Goal: Information Seeking & Learning: Compare options

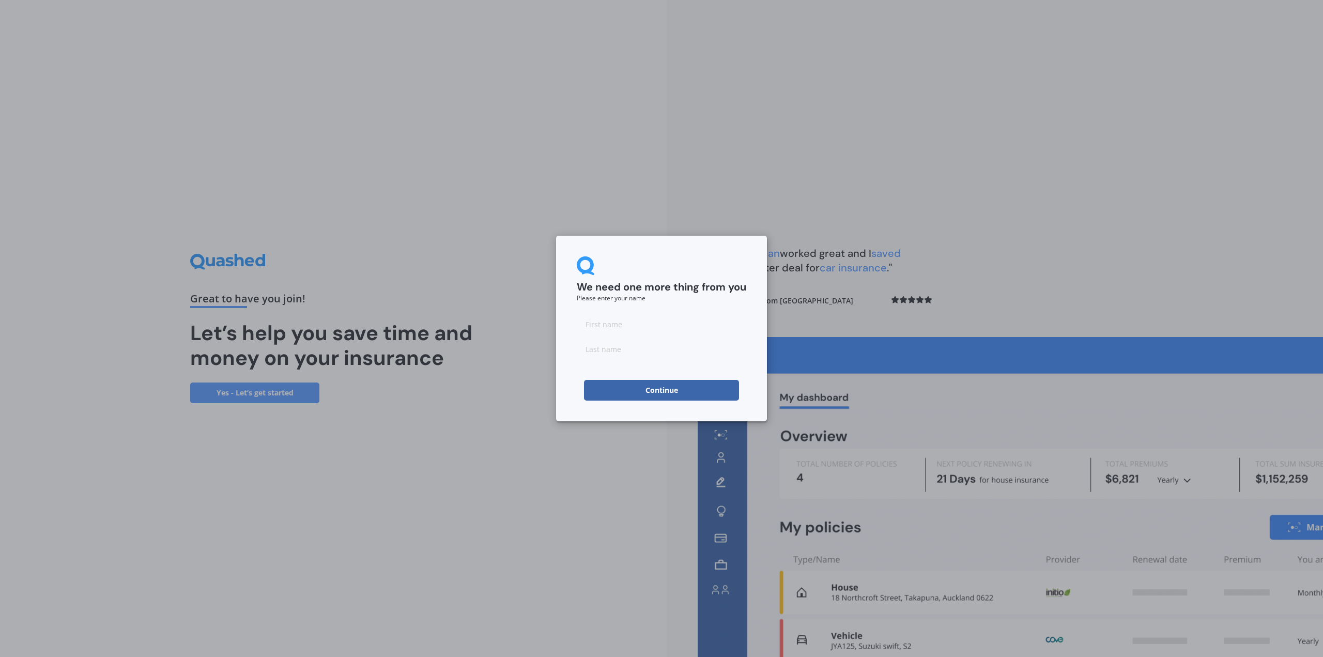
click at [624, 328] on input at bounding box center [661, 324] width 169 height 21
type input "[DEMOGRAPHIC_DATA]"
click at [640, 351] on input at bounding box center [661, 348] width 169 height 21
type input "Valeanu"
click at [645, 389] on button "Continue" at bounding box center [661, 390] width 155 height 21
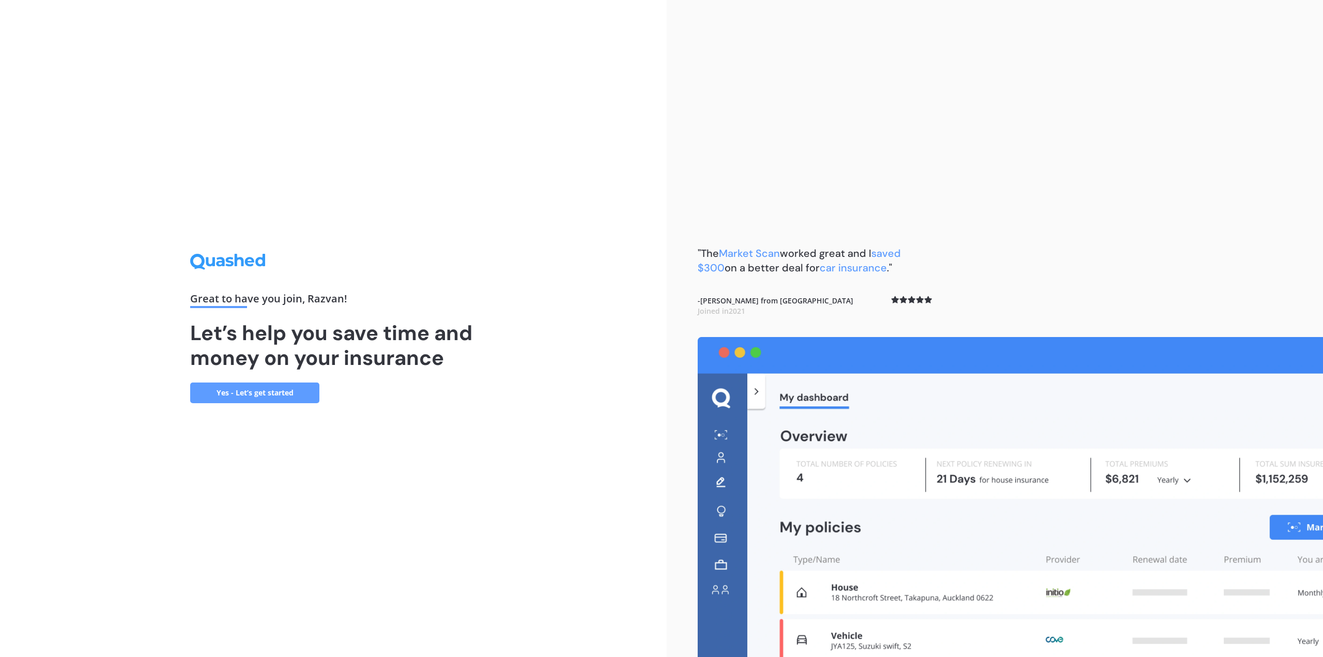
click at [284, 393] on link "Yes - Let’s get started" at bounding box center [254, 392] width 129 height 21
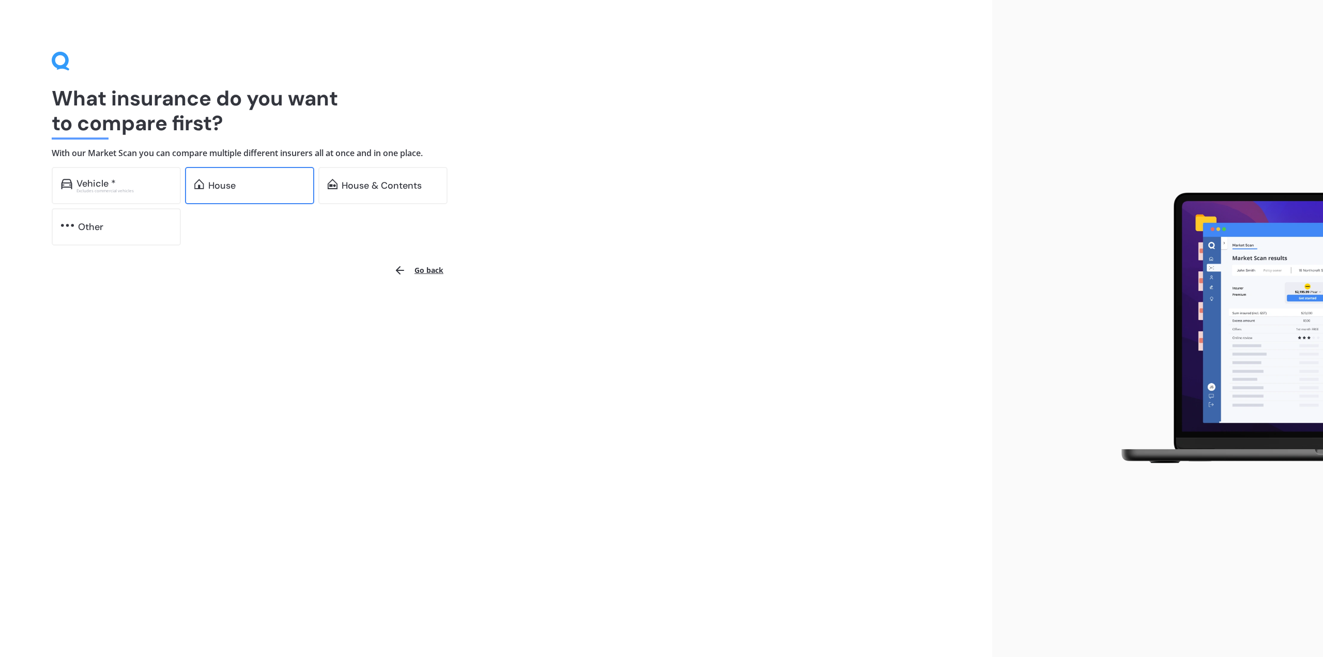
click at [247, 182] on div "House" at bounding box center [256, 185] width 97 height 10
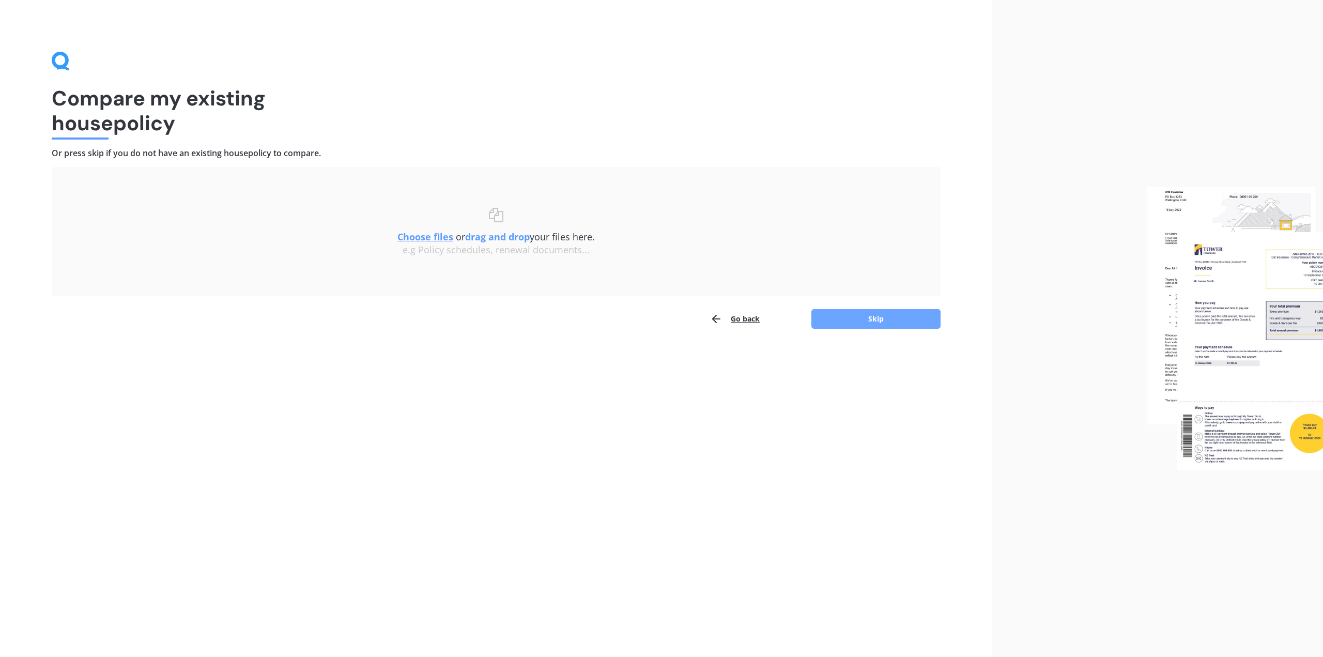
click at [867, 315] on button "Skip" at bounding box center [875, 319] width 129 height 20
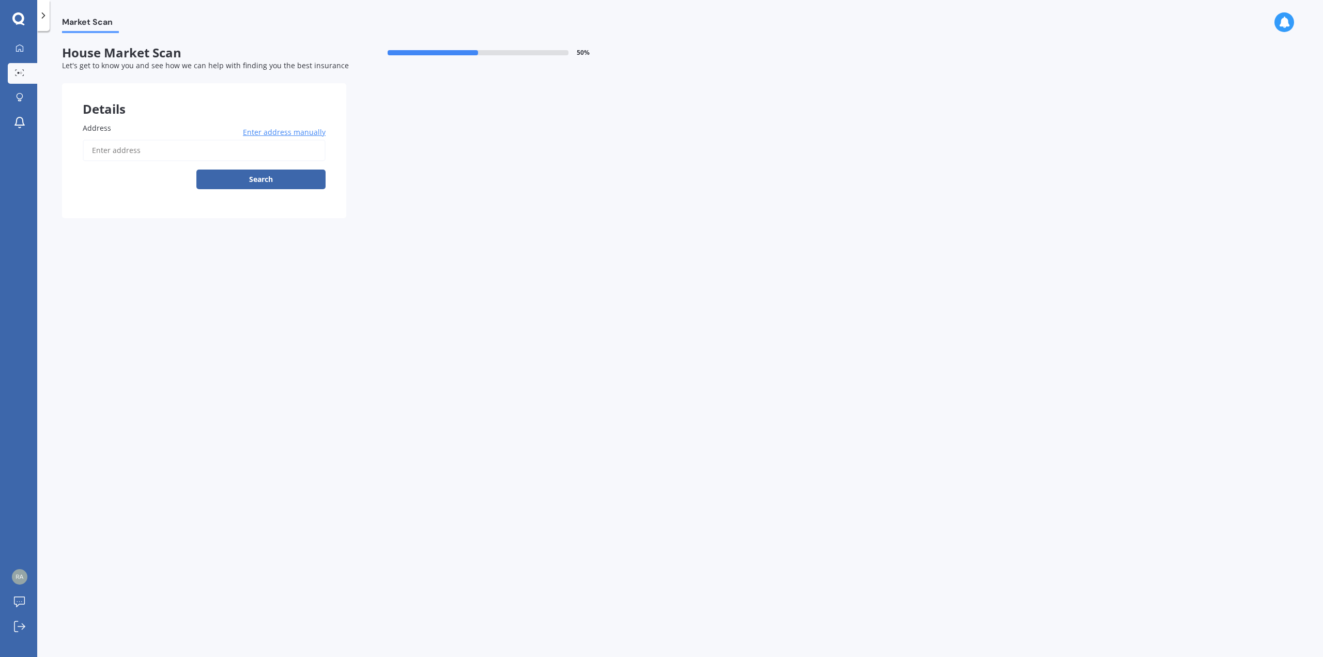
click at [222, 150] on input "Address" at bounding box center [204, 151] width 243 height 22
type input "[STREET_ADDRESS][PERSON_NAME]"
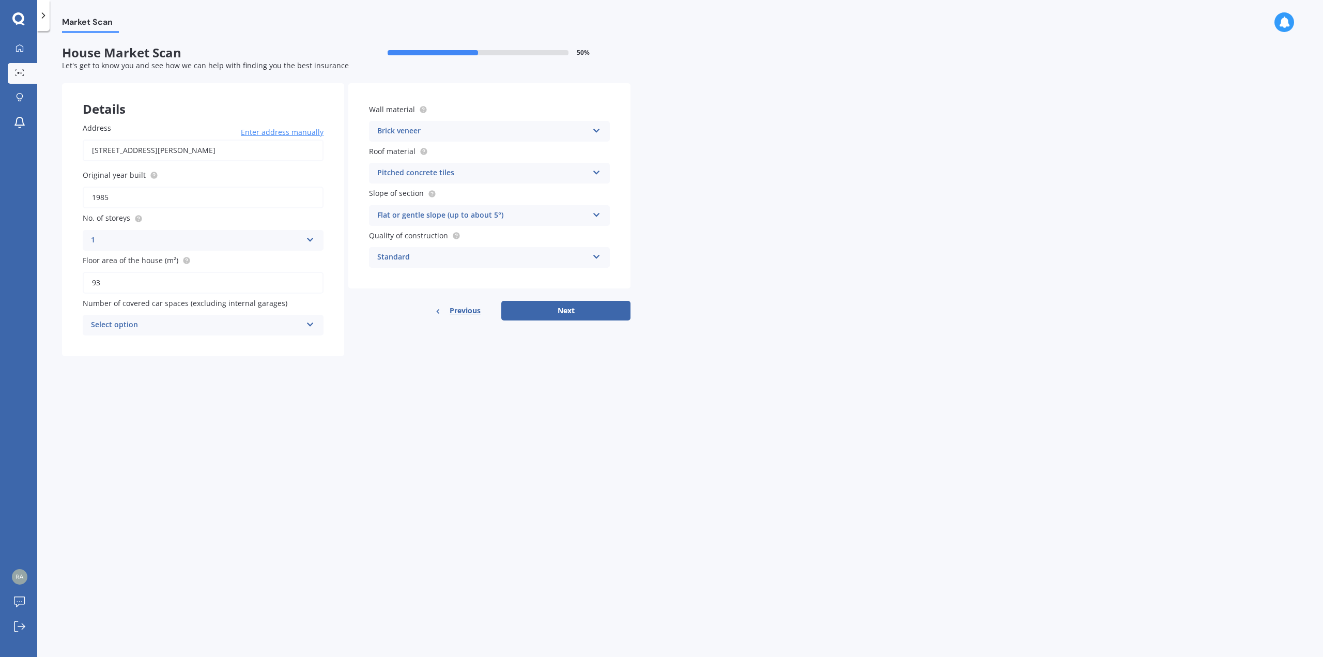
click at [507, 130] on div "Brick veneer" at bounding box center [482, 131] width 211 height 12
click at [460, 191] on div "Brick veneer" at bounding box center [489, 188] width 240 height 19
click at [471, 177] on div "Pitched concrete tiles" at bounding box center [482, 173] width 211 height 12
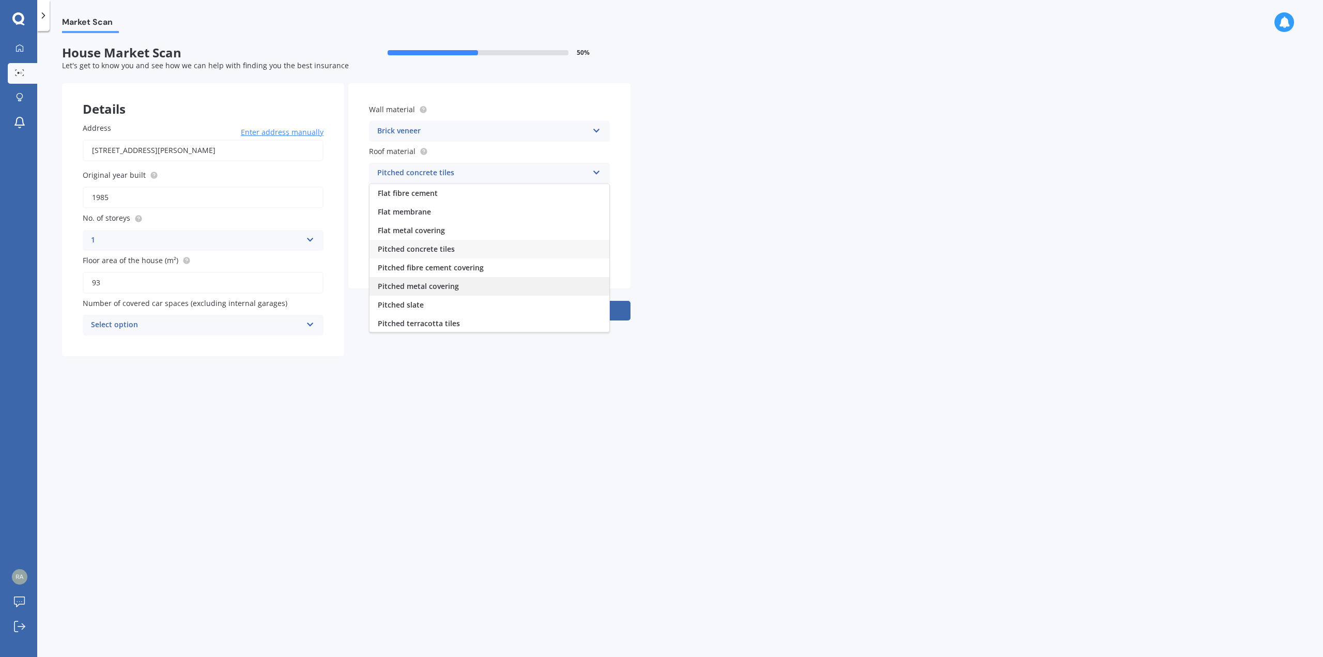
click at [471, 284] on div "Pitched metal covering" at bounding box center [489, 286] width 240 height 19
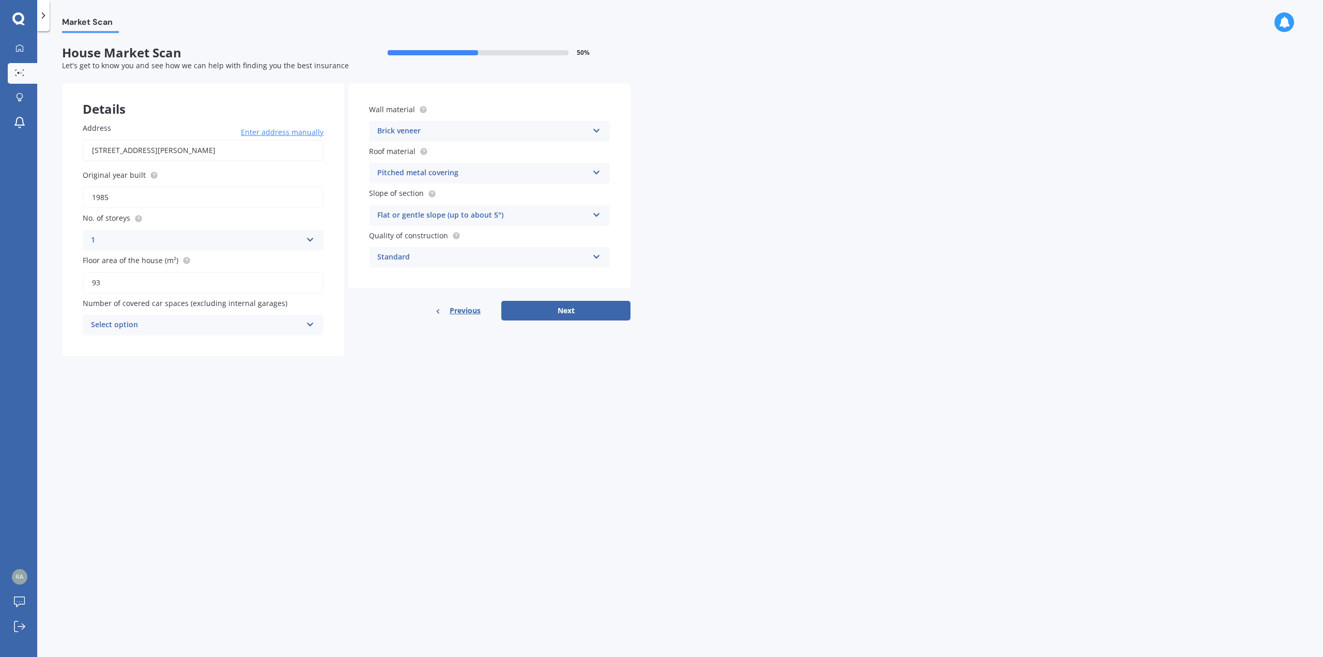
click at [178, 325] on div "Select option" at bounding box center [196, 325] width 211 height 12
click at [149, 362] on div "1" at bounding box center [203, 363] width 240 height 19
click at [243, 284] on input "93" at bounding box center [203, 283] width 241 height 22
click at [362, 331] on div "Details Address [STREET_ADDRESS][PERSON_NAME] Enter address manually Search Ori…" at bounding box center [346, 219] width 568 height 273
click at [543, 305] on button "Next" at bounding box center [565, 311] width 129 height 20
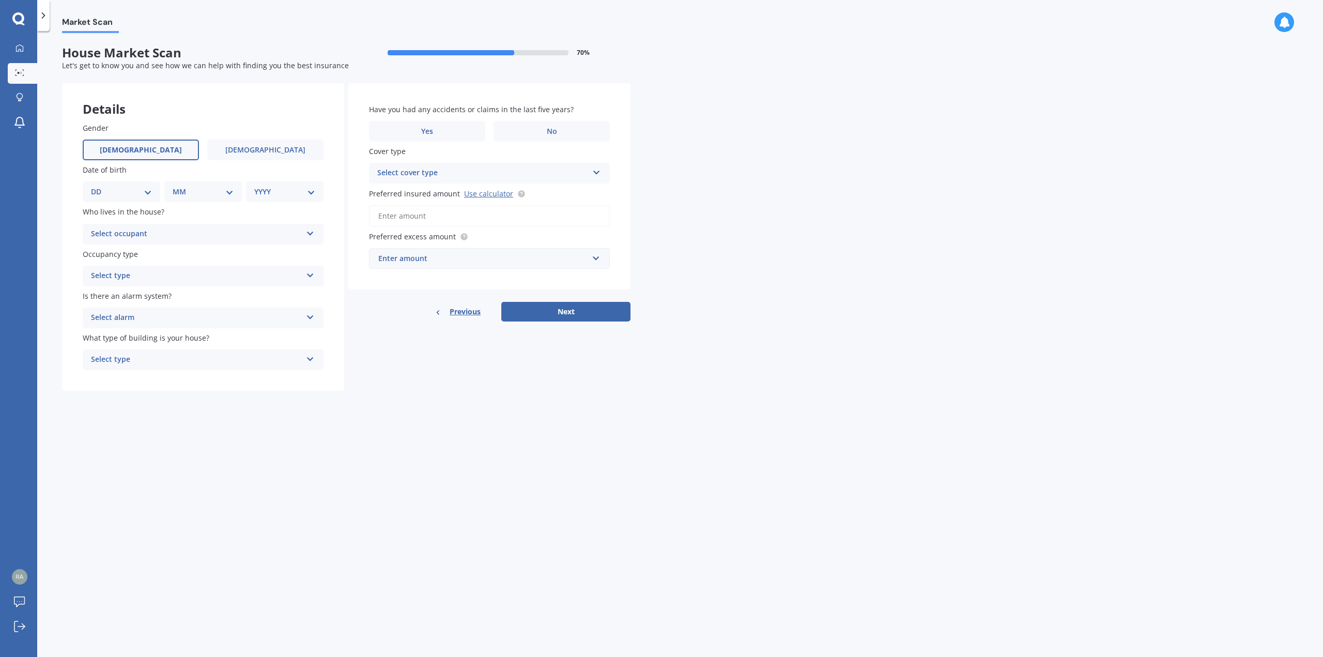
click at [164, 149] on label "[DEMOGRAPHIC_DATA]" at bounding box center [141, 150] width 116 height 21
click at [0, 0] on input "[DEMOGRAPHIC_DATA]" at bounding box center [0, 0] width 0 height 0
click at [126, 193] on select "DD 01 02 03 04 05 06 07 08 09 10 11 12 13 14 15 16 17 18 19 20 21 22 23 24 25 2…" at bounding box center [121, 191] width 61 height 11
select select "22"
click at [99, 186] on select "DD 01 02 03 04 05 06 07 08 09 10 11 12 13 14 15 16 17 18 19 20 21 22 23 24 25 2…" at bounding box center [121, 191] width 61 height 11
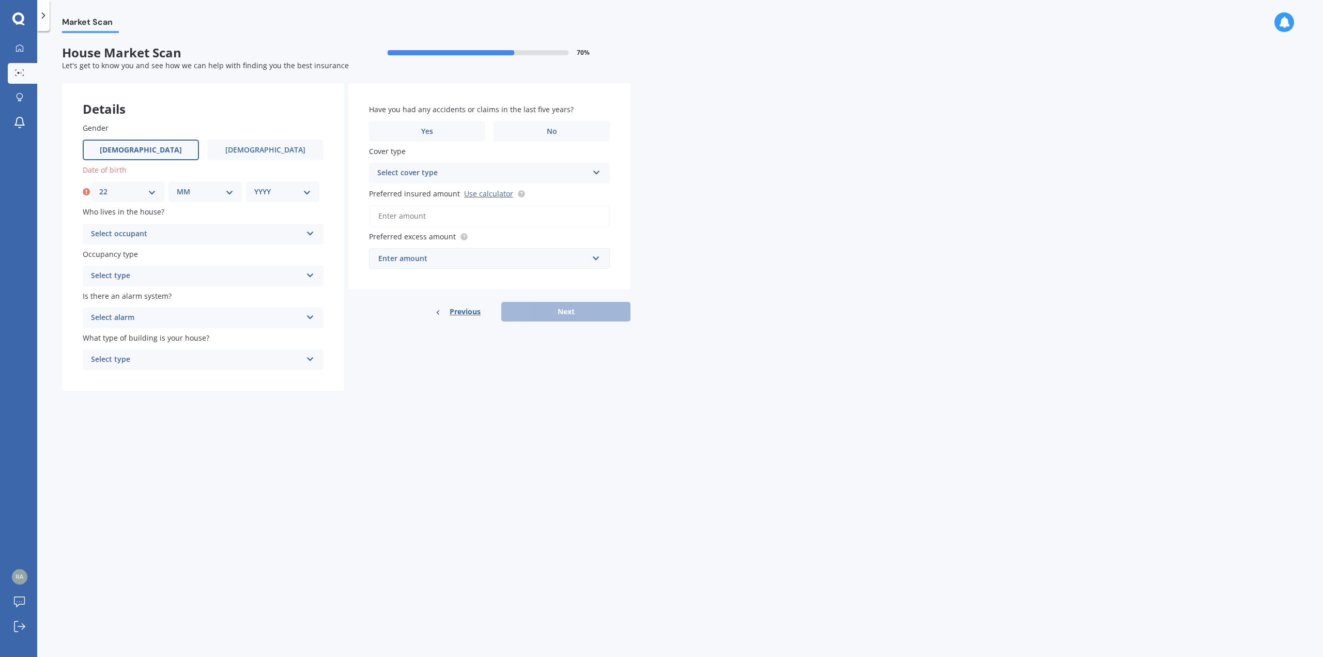
click at [202, 188] on select "MM 01 02 03 04 05 06 07 08 09 10 11 12" at bounding box center [205, 191] width 57 height 11
select select "04"
click at [177, 186] on select "MM 01 02 03 04 05 06 07 08 09 10 11 12" at bounding box center [205, 191] width 57 height 11
click at [272, 191] on select "YYYY 2009 2008 2007 2006 2005 2004 2003 2002 2001 2000 1999 1998 1997 1996 1995…" at bounding box center [282, 191] width 57 height 11
select select "1972"
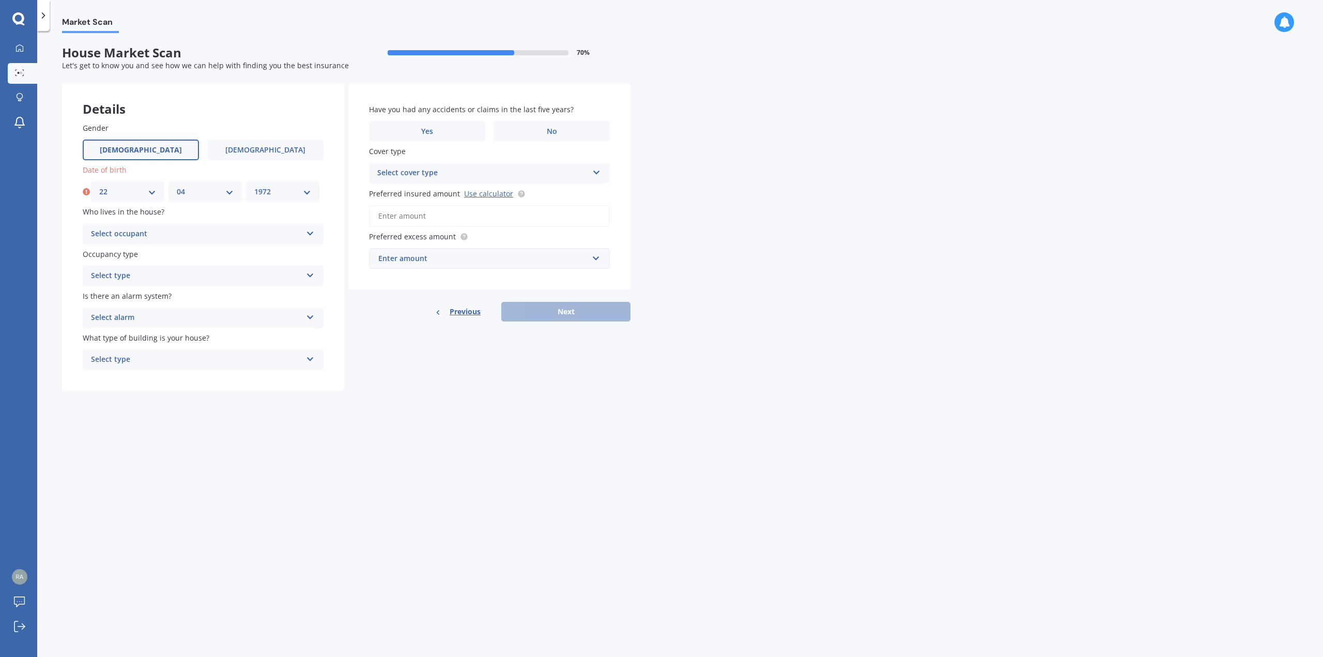
click at [254, 186] on select "YYYY 2009 2008 2007 2006 2005 2004 2003 2002 2001 2000 1999 1998 1997 1996 1995…" at bounding box center [282, 191] width 57 height 11
click at [211, 236] on div "Select occupant" at bounding box center [196, 234] width 211 height 12
click at [109, 255] on span "Owner" at bounding box center [102, 254] width 23 height 10
click at [242, 283] on div "Select type Permanent Holiday (without tenancy)" at bounding box center [203, 276] width 241 height 21
click at [148, 293] on div "Permanent" at bounding box center [203, 296] width 240 height 19
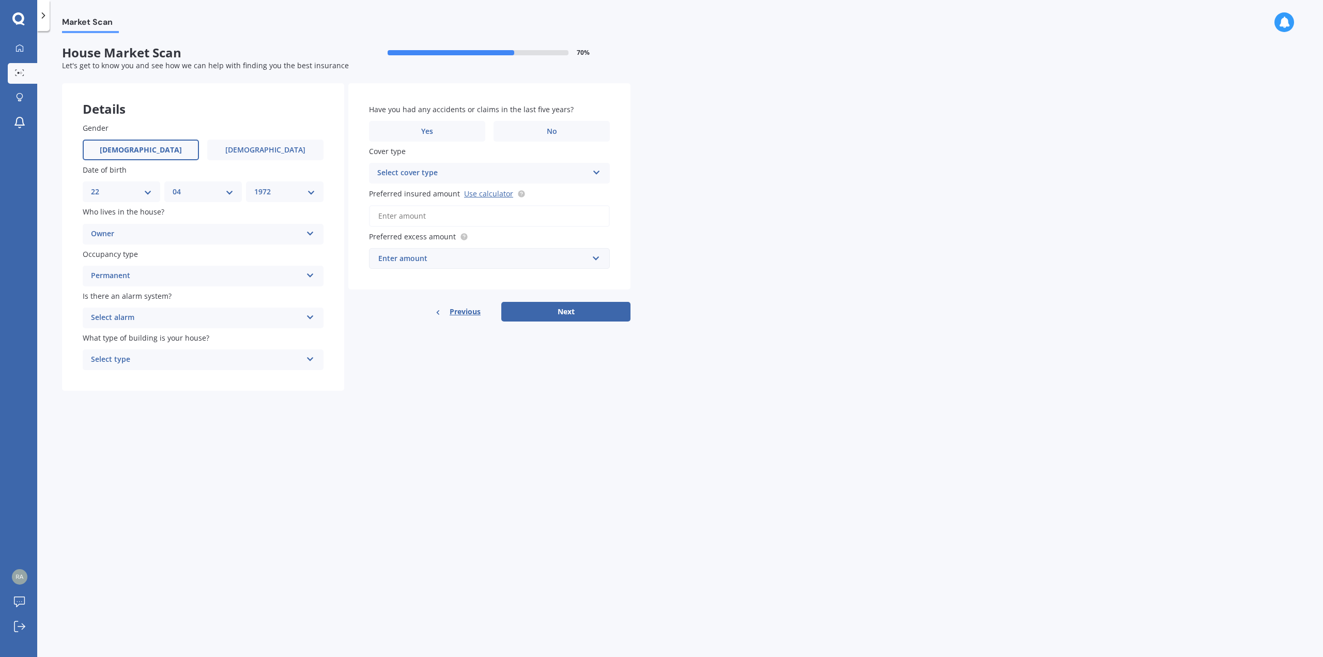
click at [203, 325] on div "Select alarm Yes, monitored Yes, not monitored No" at bounding box center [203, 317] width 241 height 21
click at [172, 356] on div "Yes, not monitored" at bounding box center [203, 356] width 240 height 19
click at [167, 361] on div "Select type" at bounding box center [196, 359] width 211 height 12
click at [140, 379] on div "Freestanding" at bounding box center [203, 379] width 240 height 19
click at [560, 131] on label "No" at bounding box center [551, 131] width 116 height 21
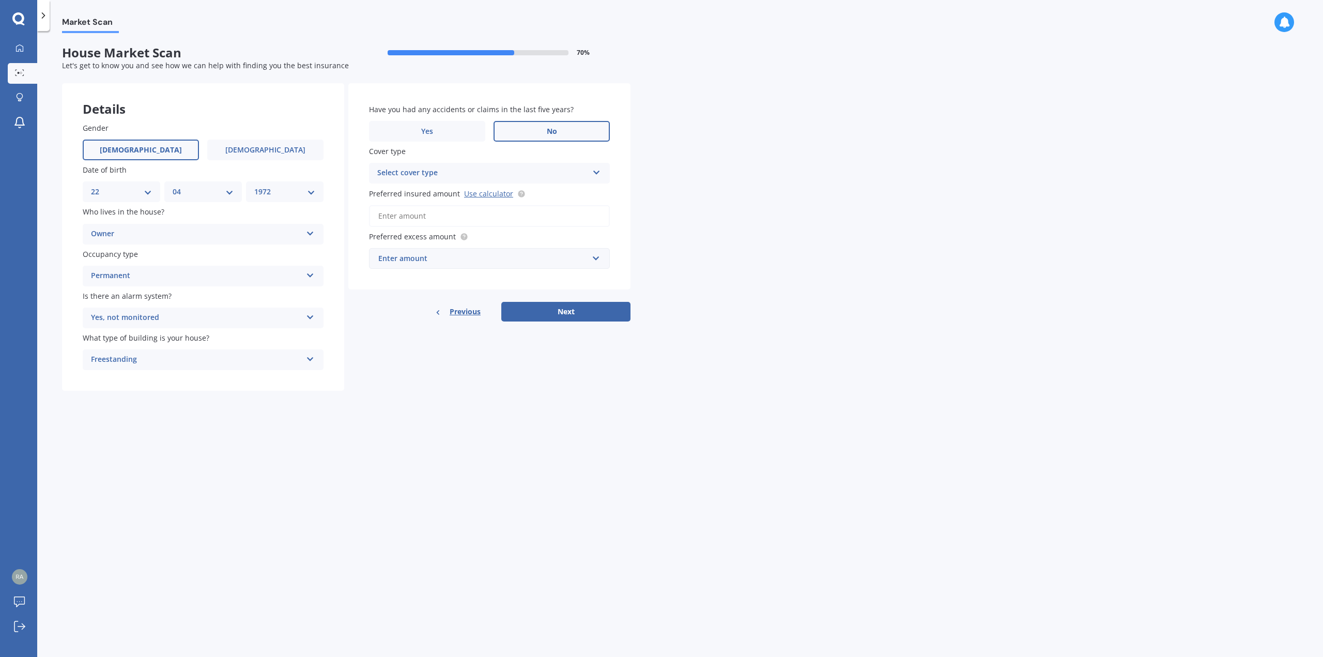
click at [0, 0] on input "No" at bounding box center [0, 0] width 0 height 0
click at [522, 180] on div "Select cover type High" at bounding box center [489, 173] width 241 height 21
click at [500, 193] on div "High" at bounding box center [489, 193] width 240 height 19
click at [517, 168] on div "High" at bounding box center [482, 173] width 211 height 12
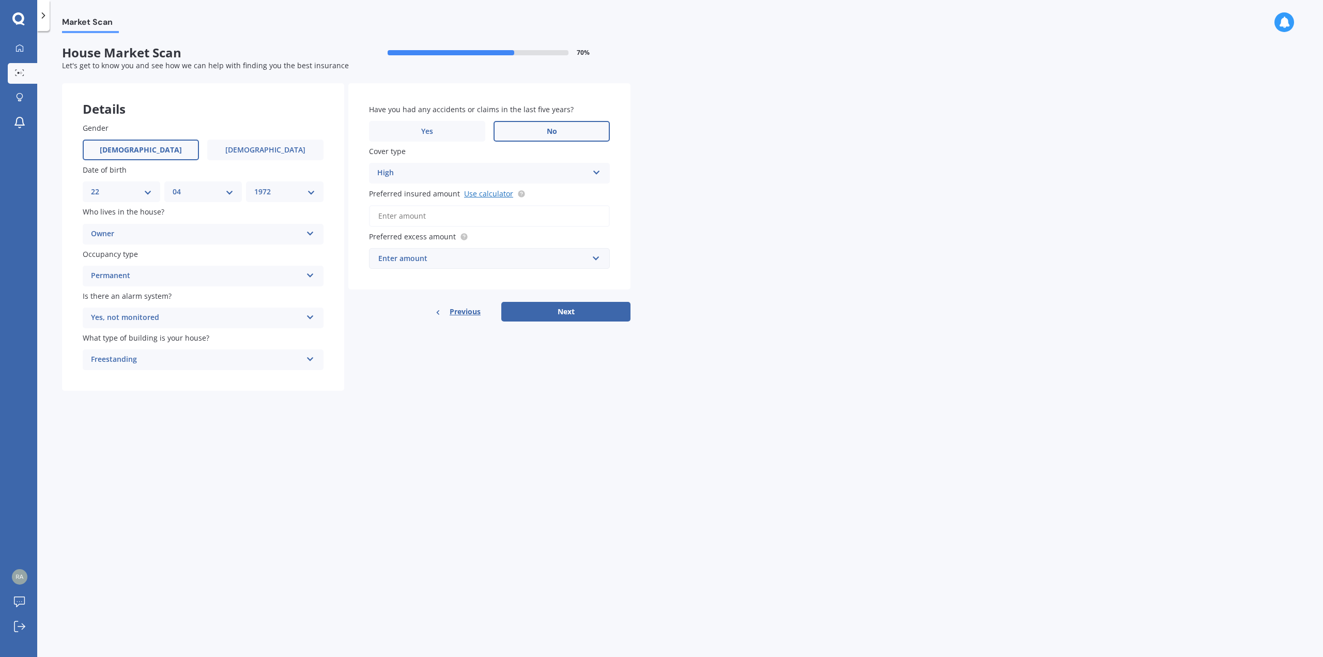
click at [492, 195] on link "Use calculator" at bounding box center [488, 194] width 49 height 10
click at [492, 253] on div "Enter amount" at bounding box center [483, 258] width 210 height 11
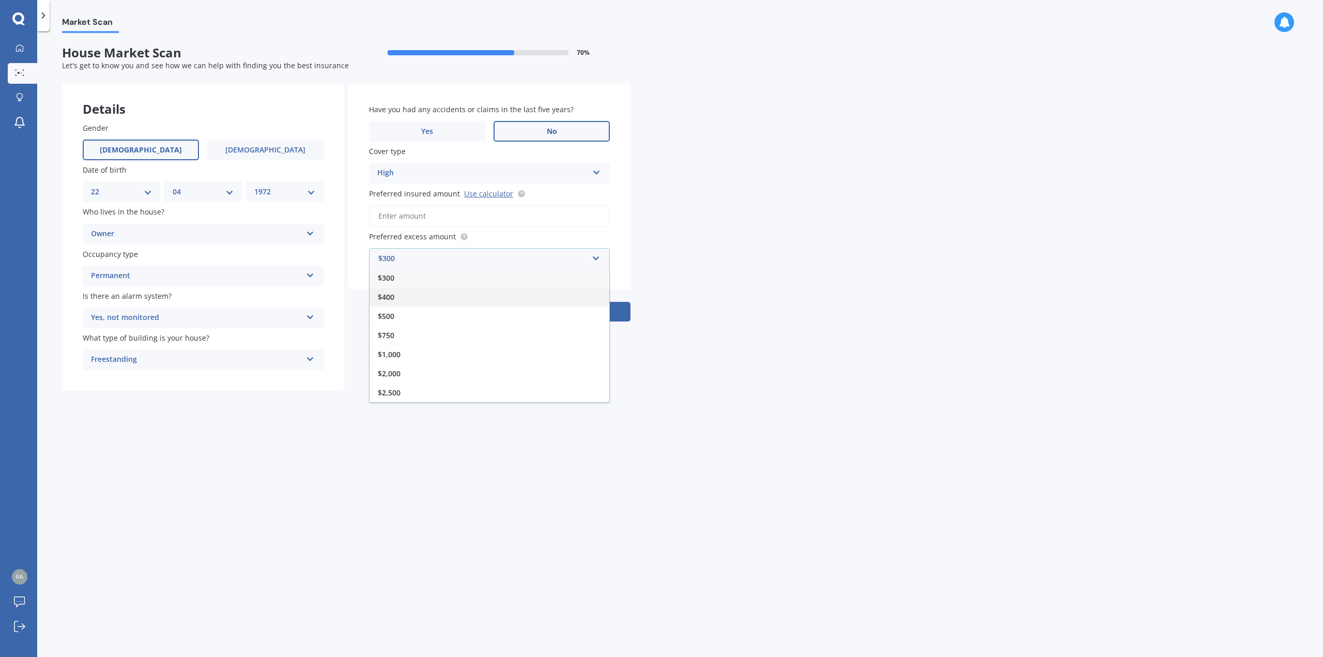
click at [413, 299] on div "$400" at bounding box center [489, 296] width 240 height 19
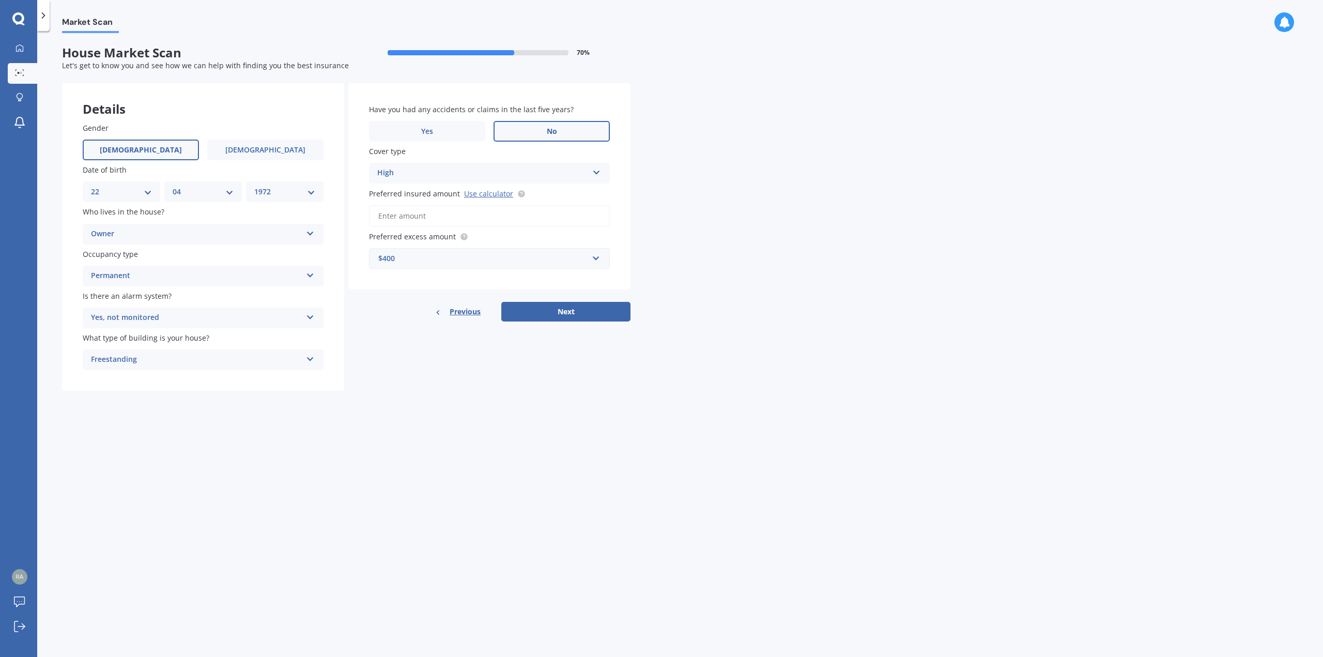
click at [441, 260] on div "$400" at bounding box center [483, 258] width 210 height 11
click at [397, 350] on span "$1,000" at bounding box center [389, 354] width 23 height 10
click at [429, 216] on input "Preferred insured amount Use calculator" at bounding box center [489, 216] width 241 height 22
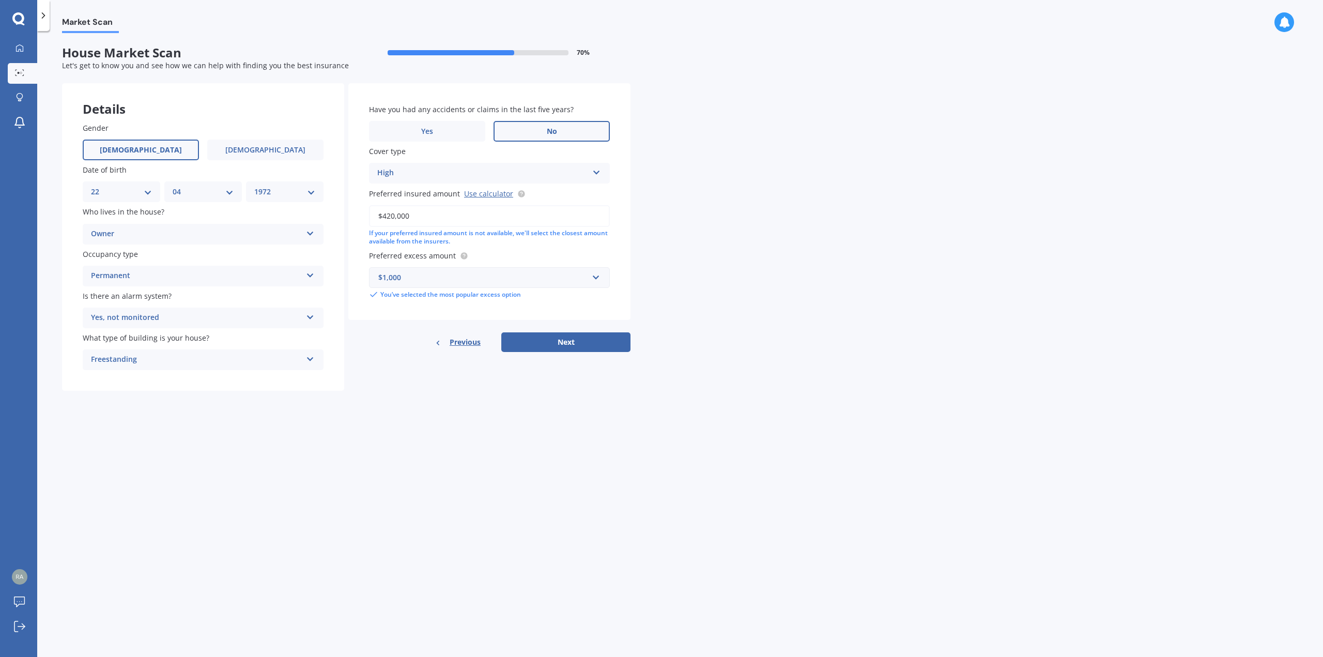
type input "$420,000"
click at [677, 230] on div "Market Scan House Market Scan 70 % Let's get to know you and see how we can hel…" at bounding box center [679, 346] width 1285 height 626
click at [529, 214] on input "$420,000" at bounding box center [489, 216] width 241 height 22
click at [659, 207] on div "Market Scan House Market Scan 70 % Let's get to know you and see how we can hel…" at bounding box center [679, 346] width 1285 height 626
click at [576, 334] on button "Next" at bounding box center [565, 342] width 129 height 20
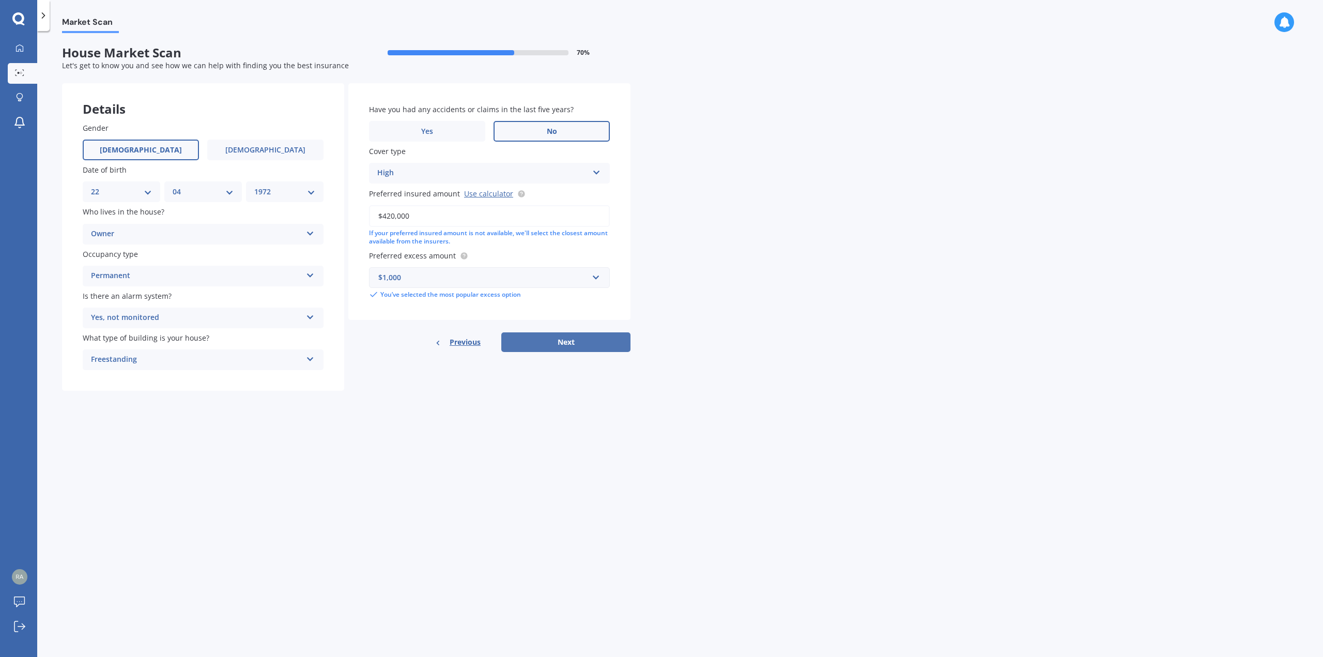
select select "22"
select select "04"
select select "1972"
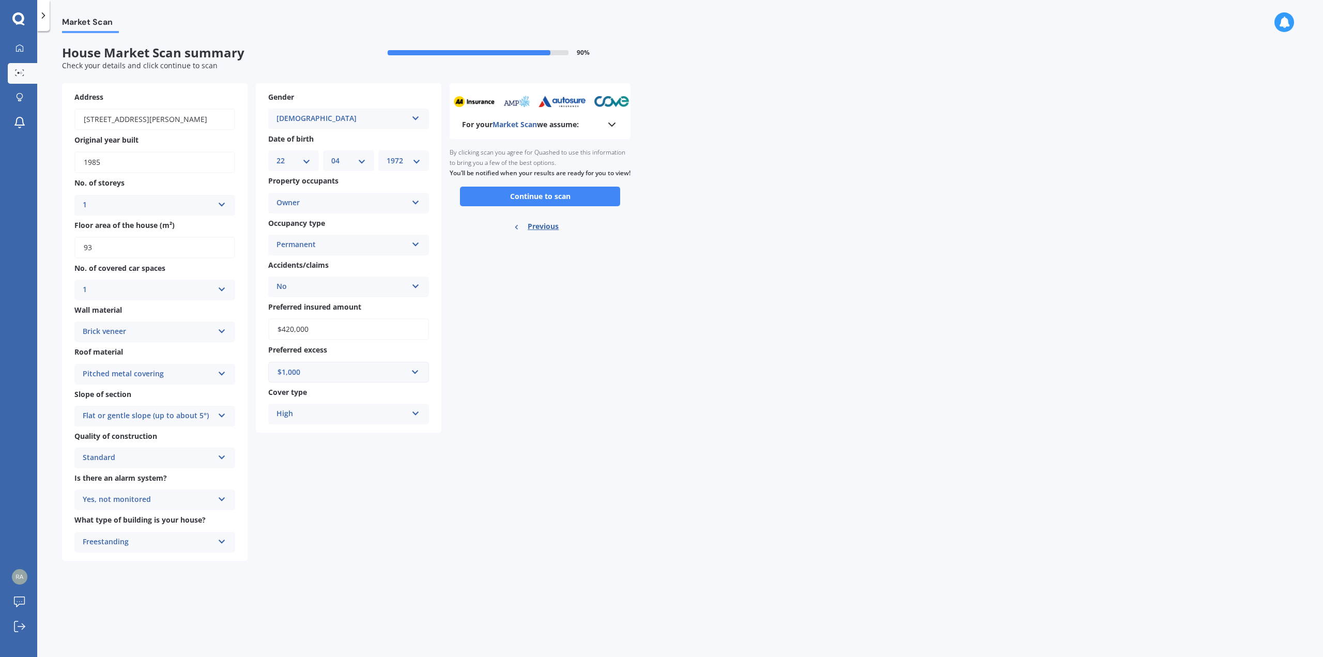
click at [612, 124] on icon at bounding box center [612, 124] width 12 height 12
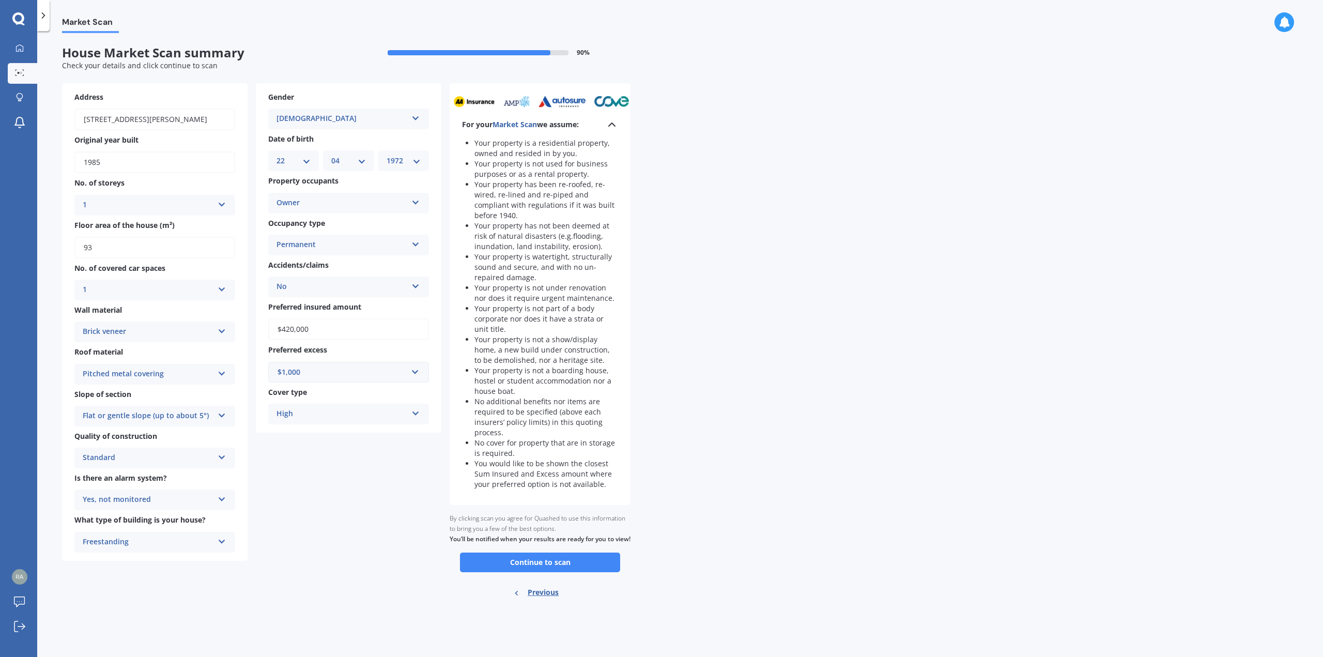
click at [681, 149] on div "Market Scan House Market Scan summary 90 % Check your details and click continu…" at bounding box center [679, 346] width 1285 height 626
click at [590, 572] on button "Continue to scan" at bounding box center [540, 562] width 160 height 20
click at [720, 289] on div "Market Scan House Market Scan summary 90 % Check your details and click continu…" at bounding box center [679, 346] width 1285 height 626
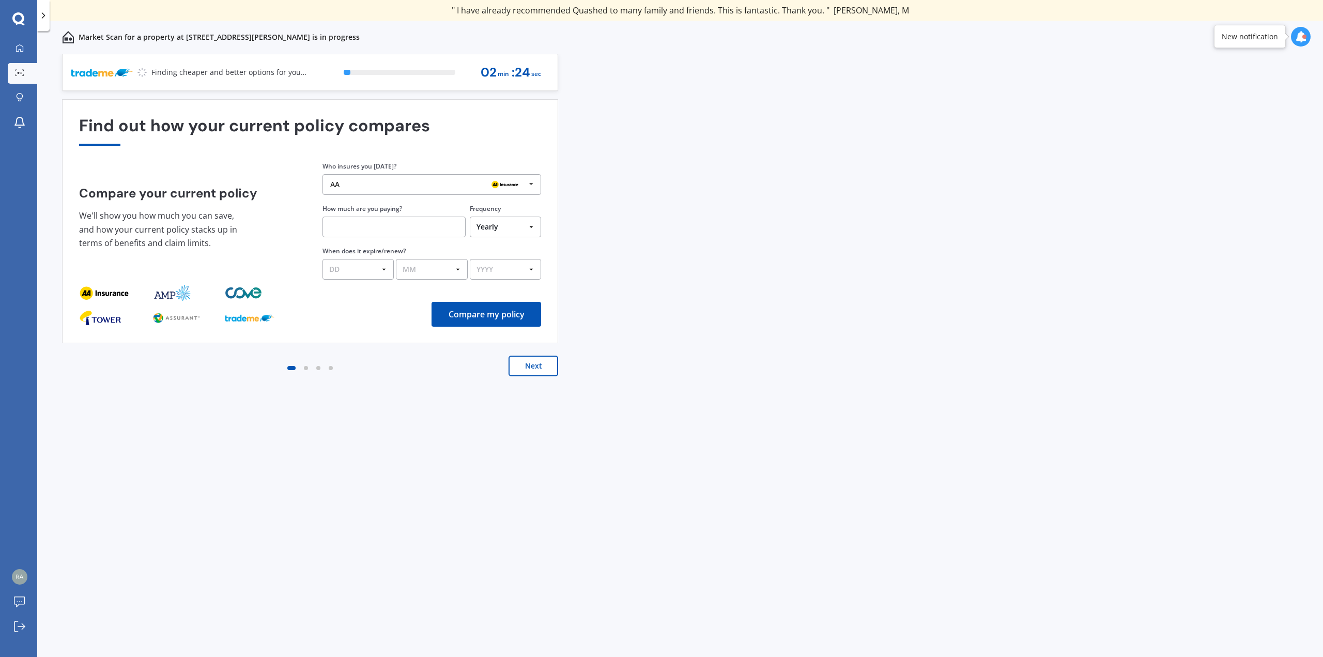
click at [439, 185] on div "AA" at bounding box center [427, 184] width 195 height 8
click at [382, 224] on div "Tower" at bounding box center [431, 224] width 200 height 8
click at [451, 227] on input "text" at bounding box center [393, 226] width 143 height 21
type input "$1,382.00"
click at [347, 269] on select "DD 01 02 03 04 05 06 07 08 09 10 11 12 13 14 15 16 17 18 19 20 21 22 23 24 25 2…" at bounding box center [357, 269] width 71 height 21
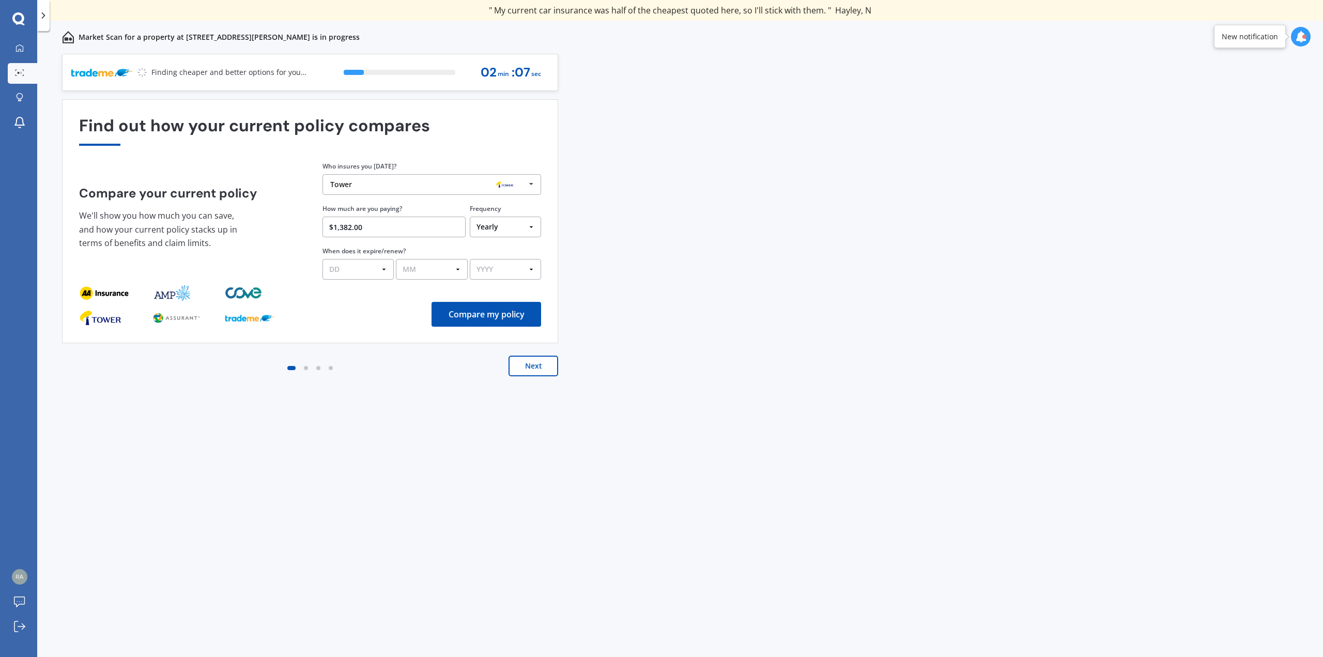
select select "12"
click at [322, 259] on select "DD 01 02 03 04 05 06 07 08 09 10 11 12 13 14 15 16 17 18 19 20 21 22 23 24 25 2…" at bounding box center [357, 269] width 71 height 21
click at [426, 273] on select "MM 01 02 03 04 05 06 07 08 09 10 11 12" at bounding box center [431, 269] width 71 height 21
select select "09"
click at [396, 259] on select "MM 01 02 03 04 05 06 07 08 09 10 11 12" at bounding box center [431, 269] width 71 height 21
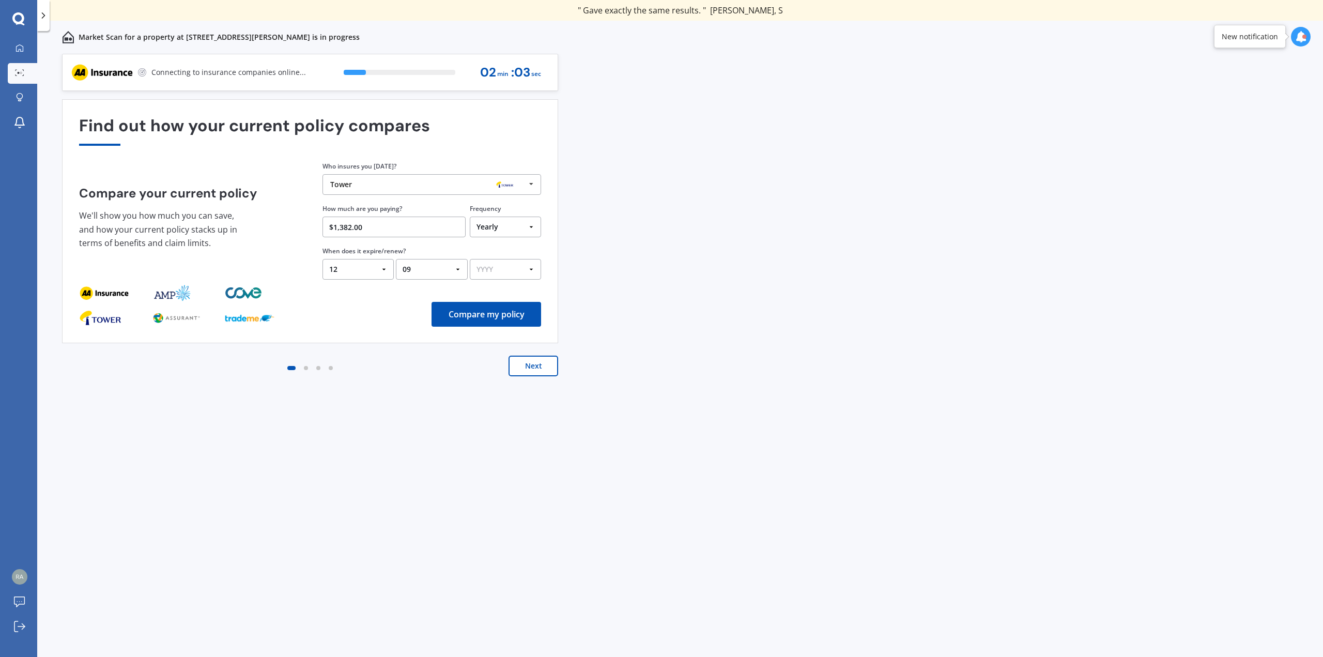
click at [499, 266] on select "YYYY 2026 2025 2024" at bounding box center [505, 269] width 71 height 21
select select "2025"
click at [470, 259] on select "YYYY 2026 2025 2024" at bounding box center [505, 269] width 71 height 21
click at [485, 74] on div "View my quotes" at bounding box center [498, 72] width 63 height 25
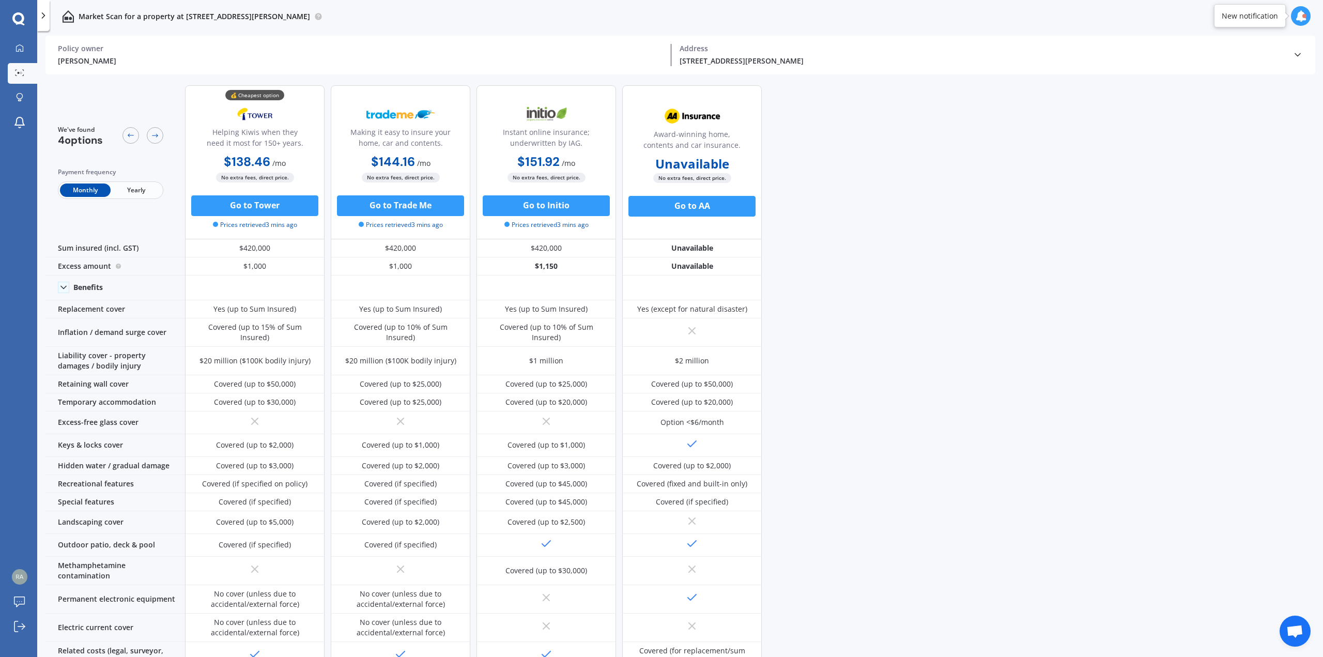
click at [960, 356] on div "We've found 4 options Payment frequency Monthly Yearly 💰 Cheapest option Helpin…" at bounding box center [683, 368] width 1277 height 582
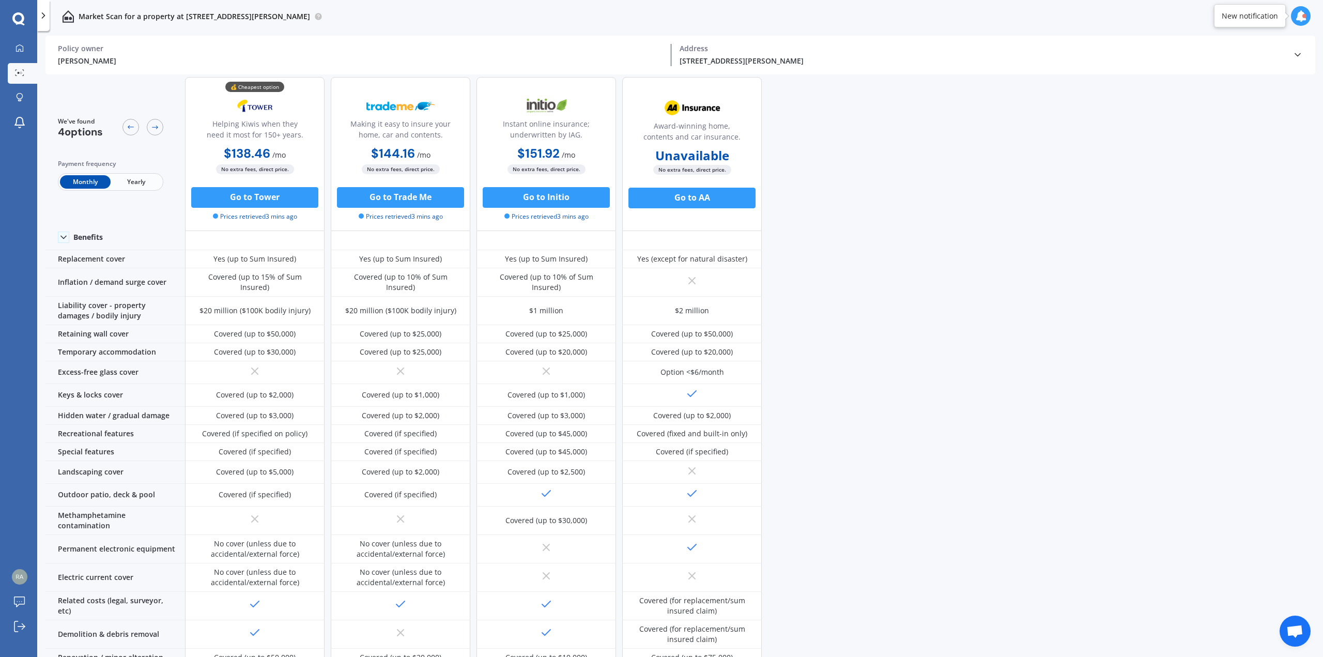
scroll to position [50, 0]
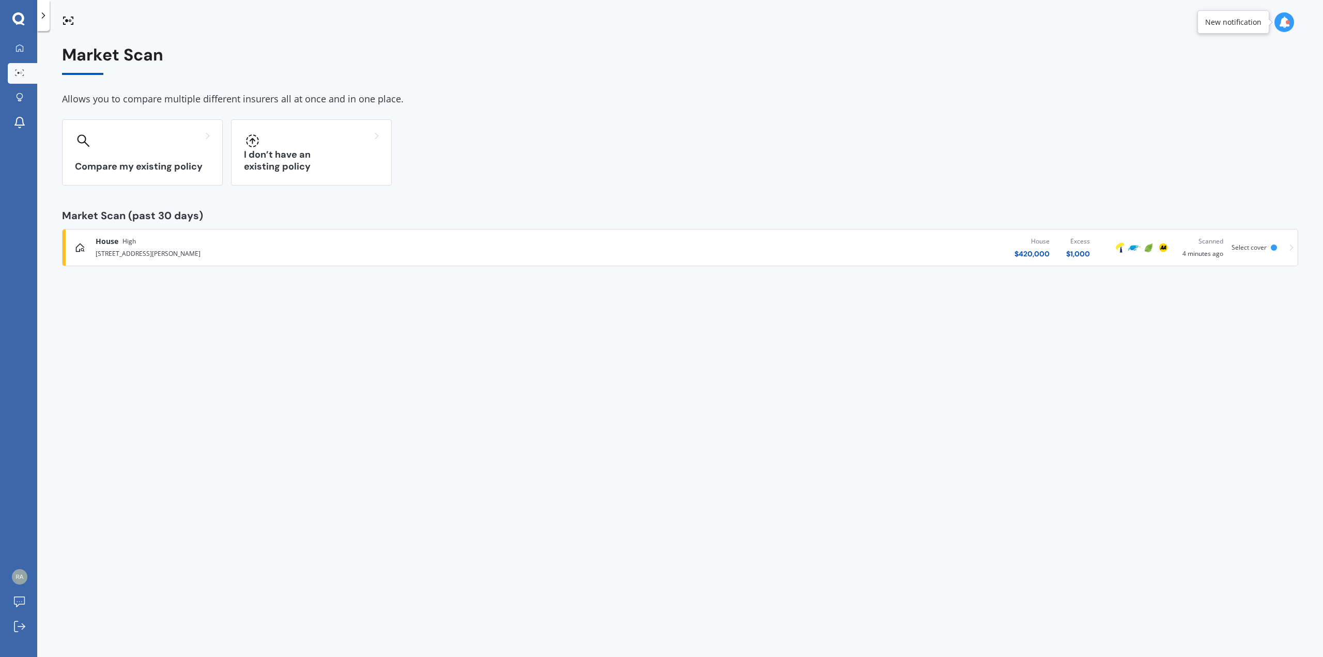
click at [1254, 249] on span "Select cover" at bounding box center [1248, 247] width 35 height 9
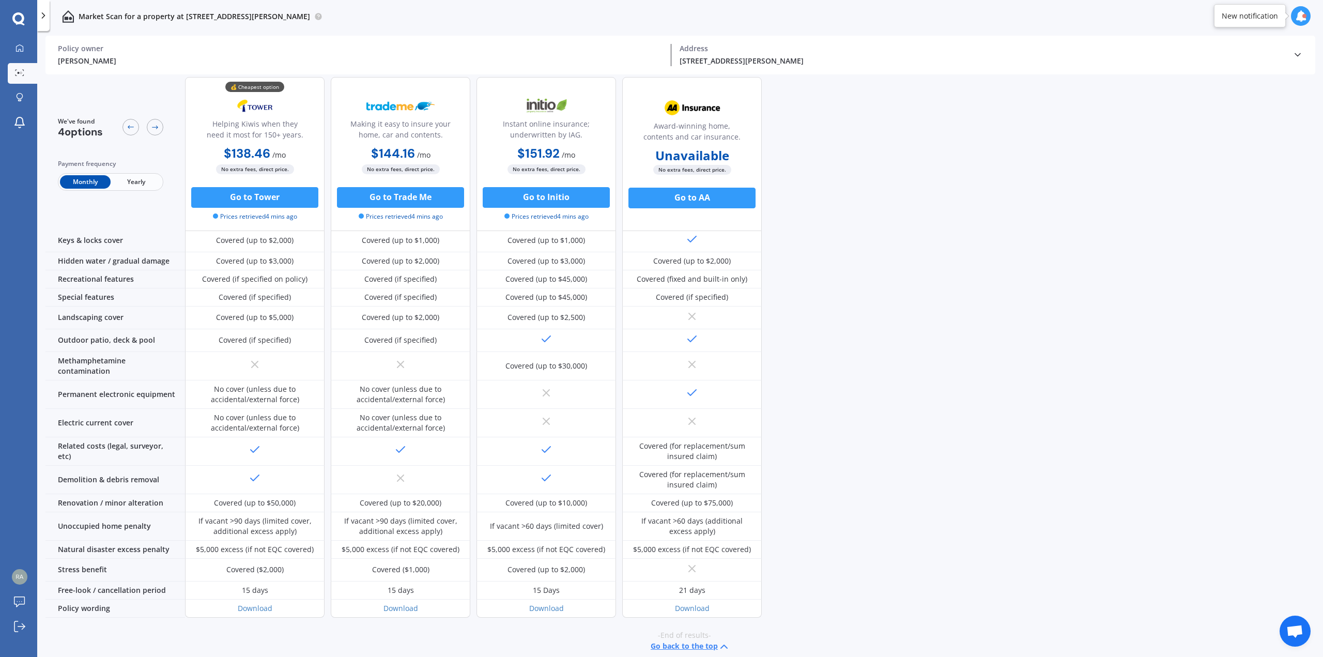
scroll to position [153, 0]
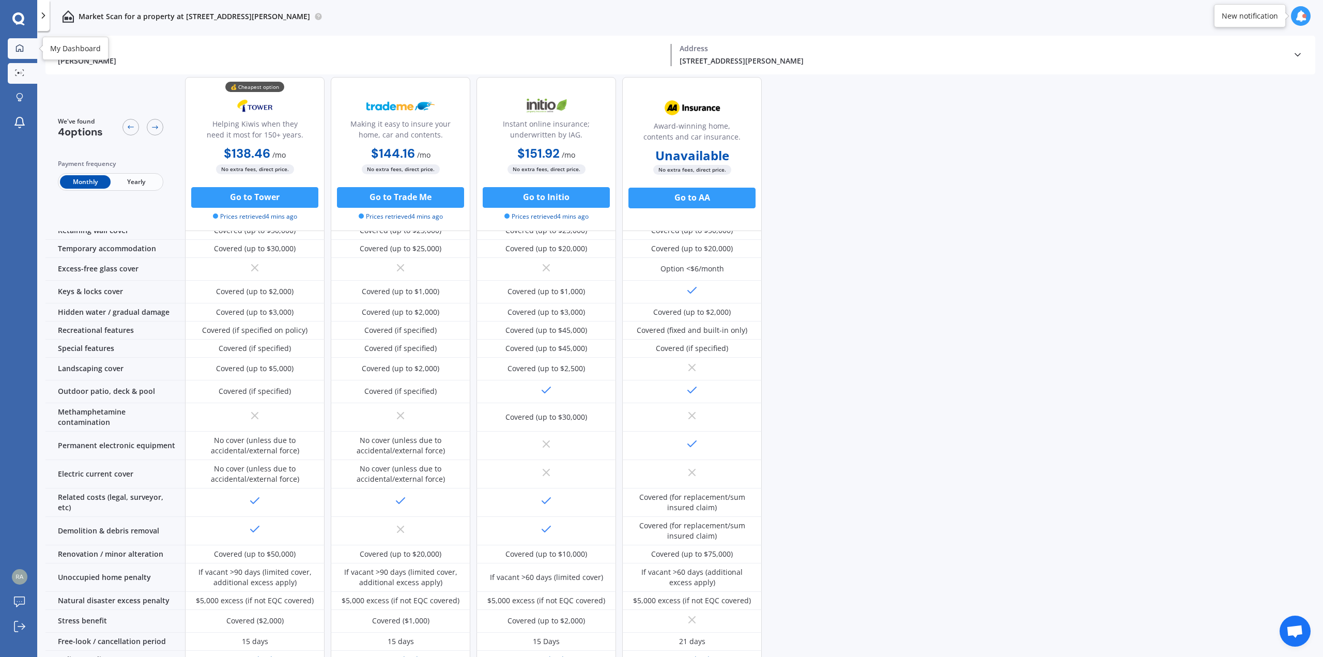
click at [22, 47] on icon at bounding box center [20, 48] width 8 height 8
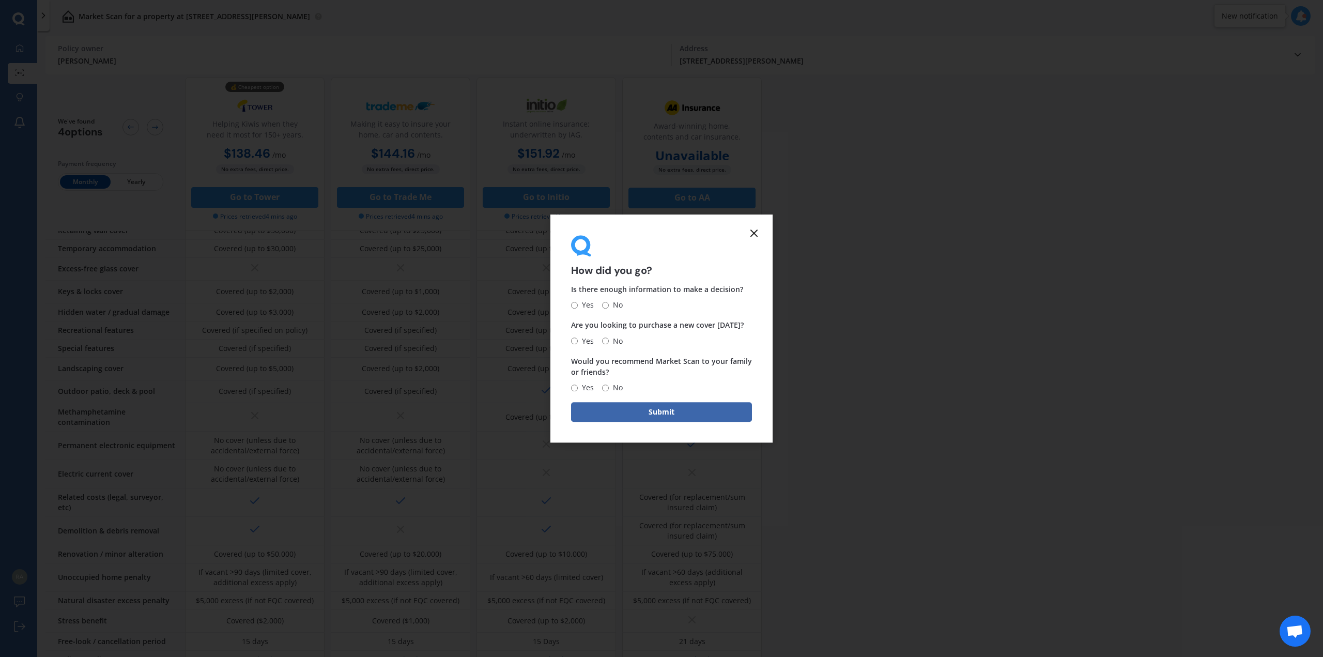
click at [758, 231] on icon at bounding box center [754, 233] width 12 height 12
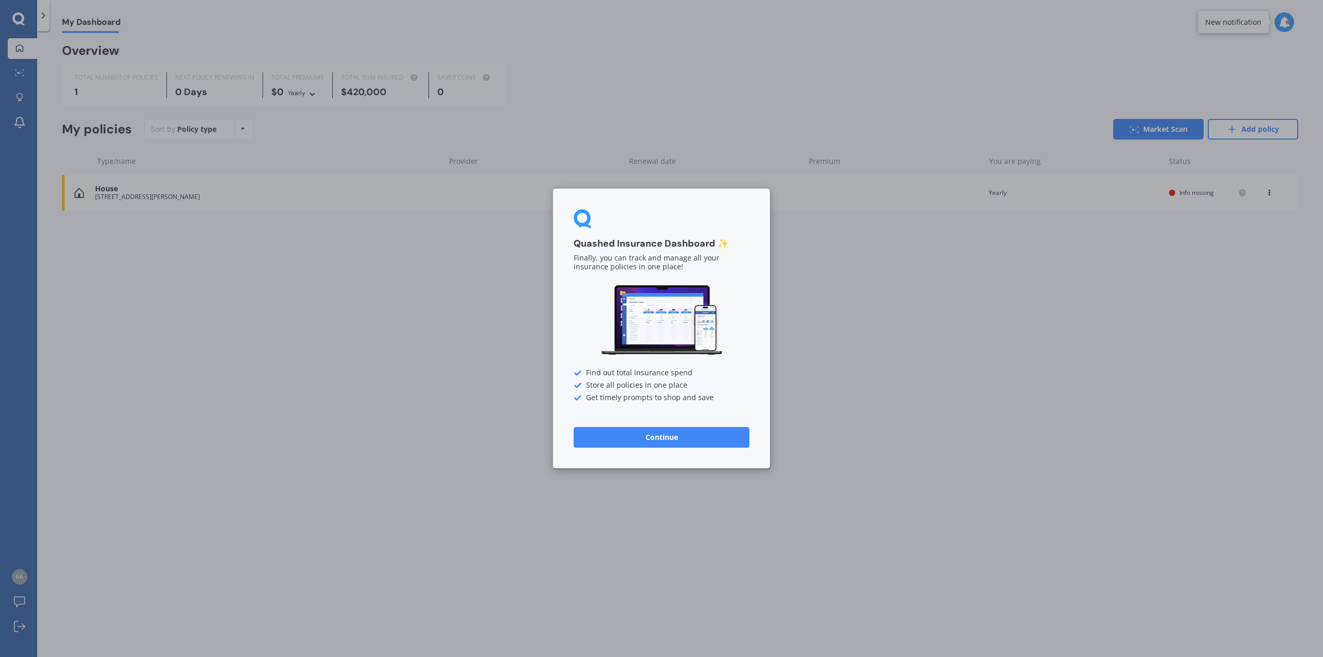
click at [700, 444] on button "Continue" at bounding box center [662, 437] width 176 height 21
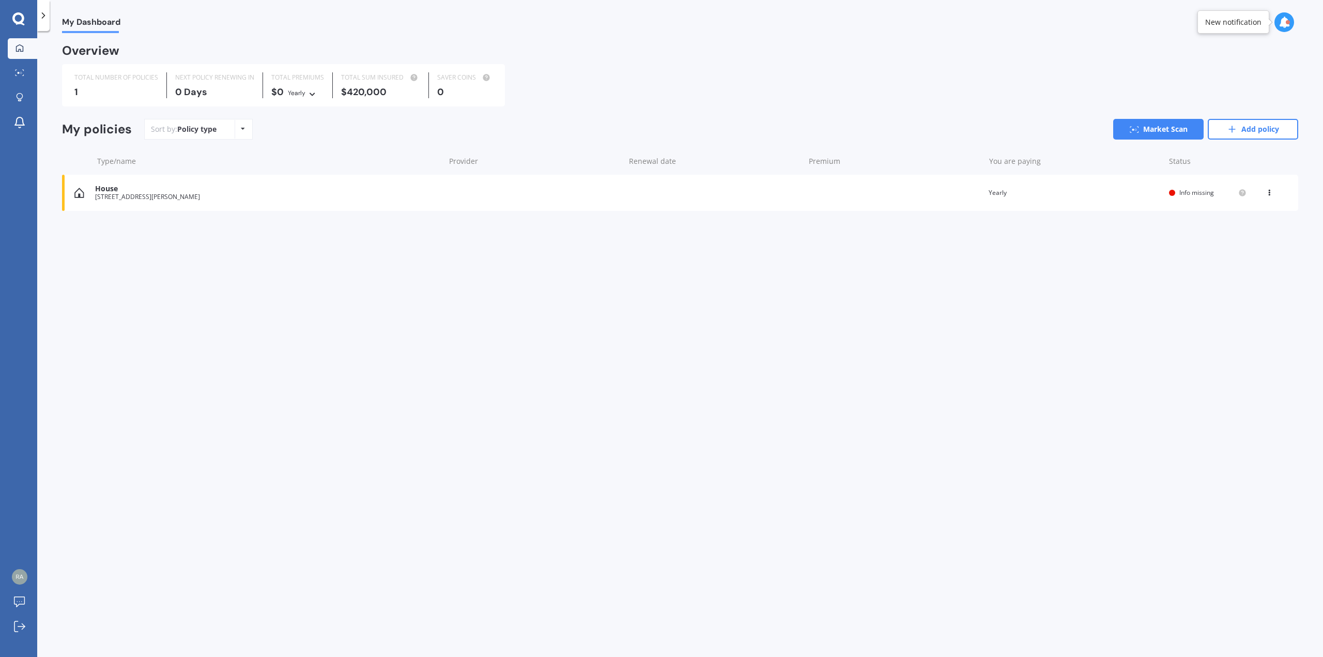
click at [1185, 191] on span "Info missing" at bounding box center [1196, 192] width 35 height 9
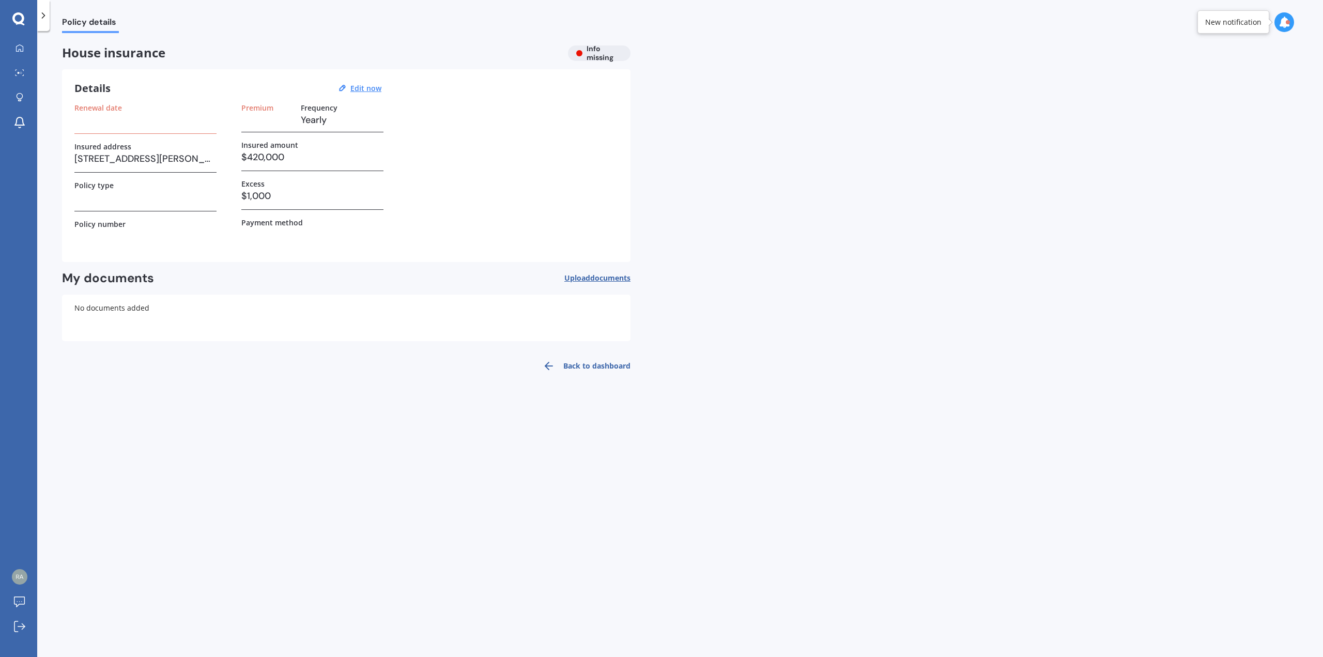
click at [608, 275] on span "documents" at bounding box center [610, 278] width 40 height 10
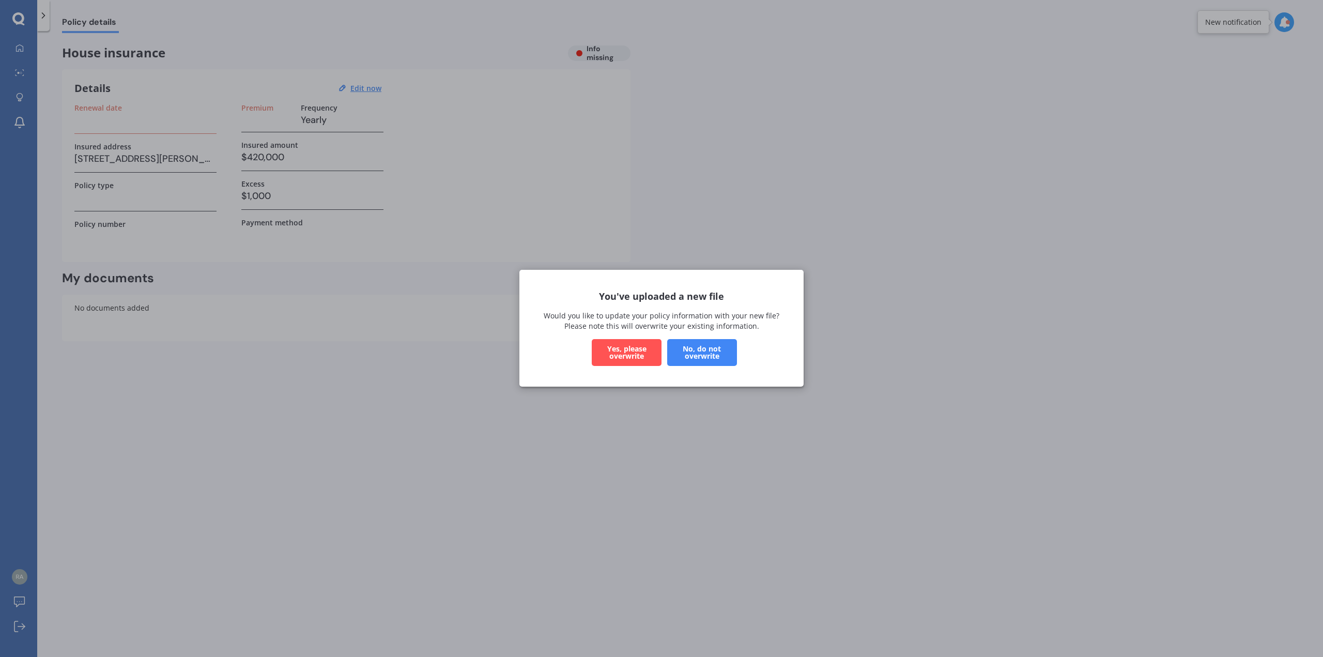
click at [700, 357] on button "No, do not overwrite" at bounding box center [702, 352] width 70 height 27
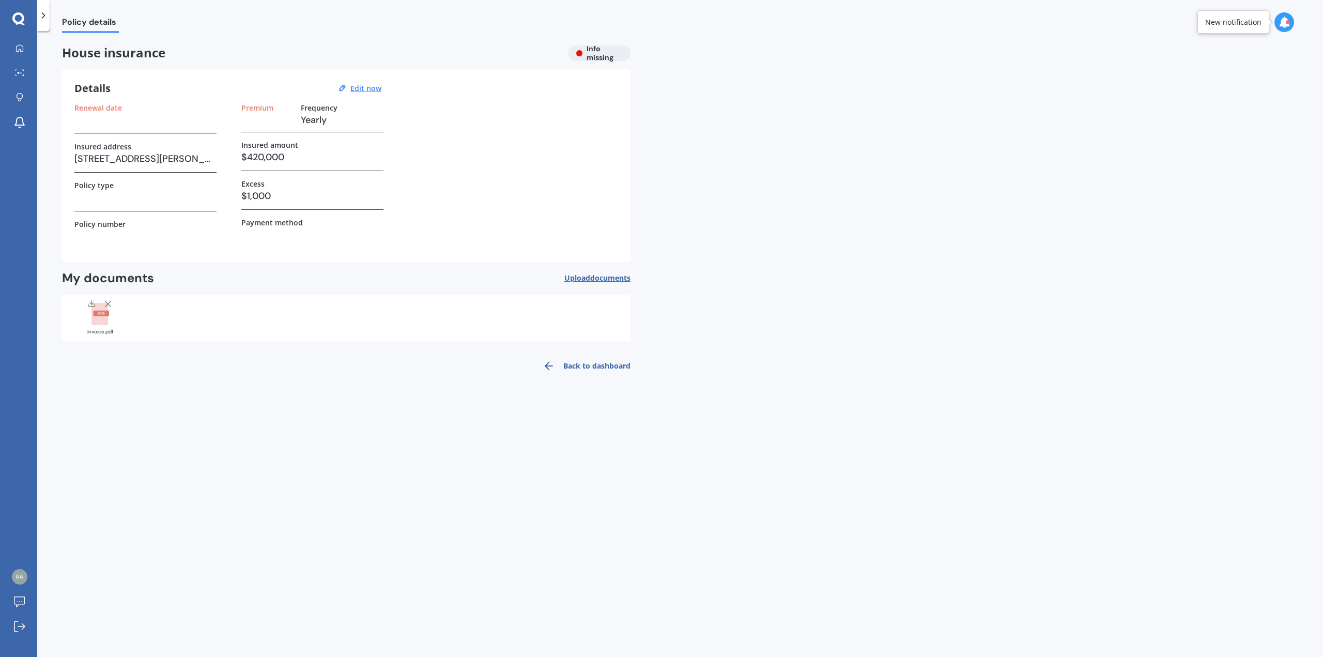
click at [614, 362] on link "Back to dashboard" at bounding box center [583, 365] width 94 height 25
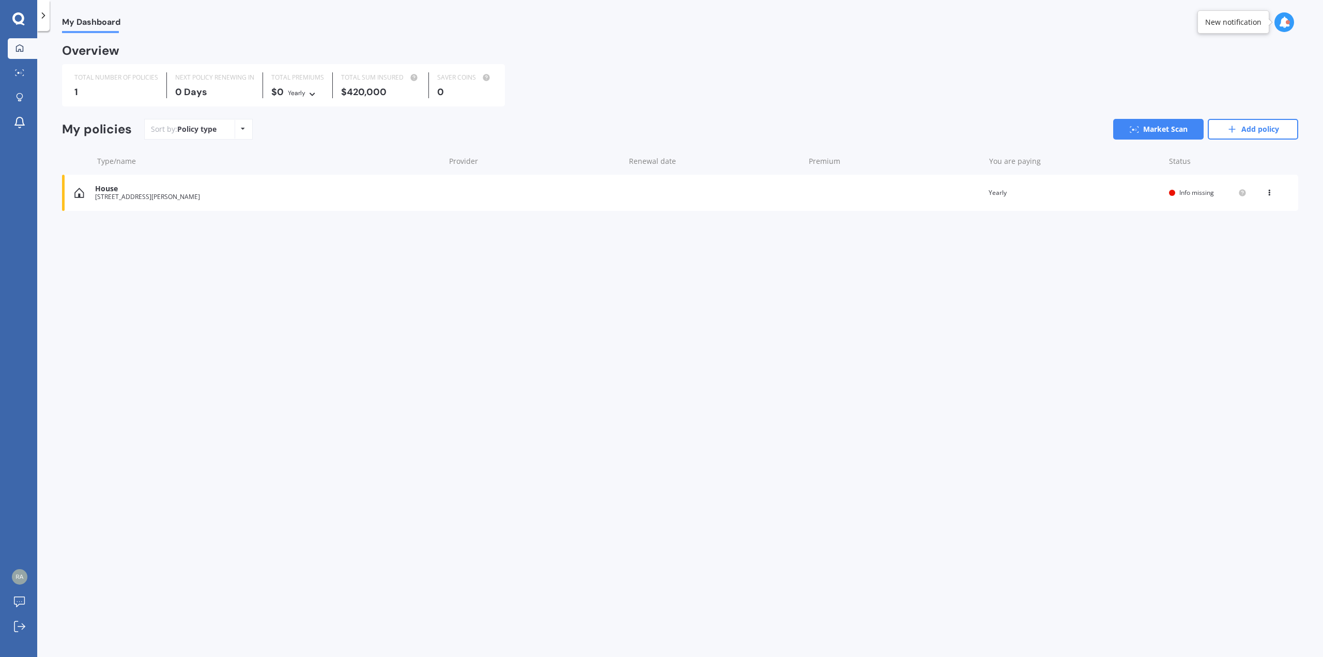
click at [345, 195] on div "[STREET_ADDRESS][PERSON_NAME]" at bounding box center [267, 196] width 344 height 7
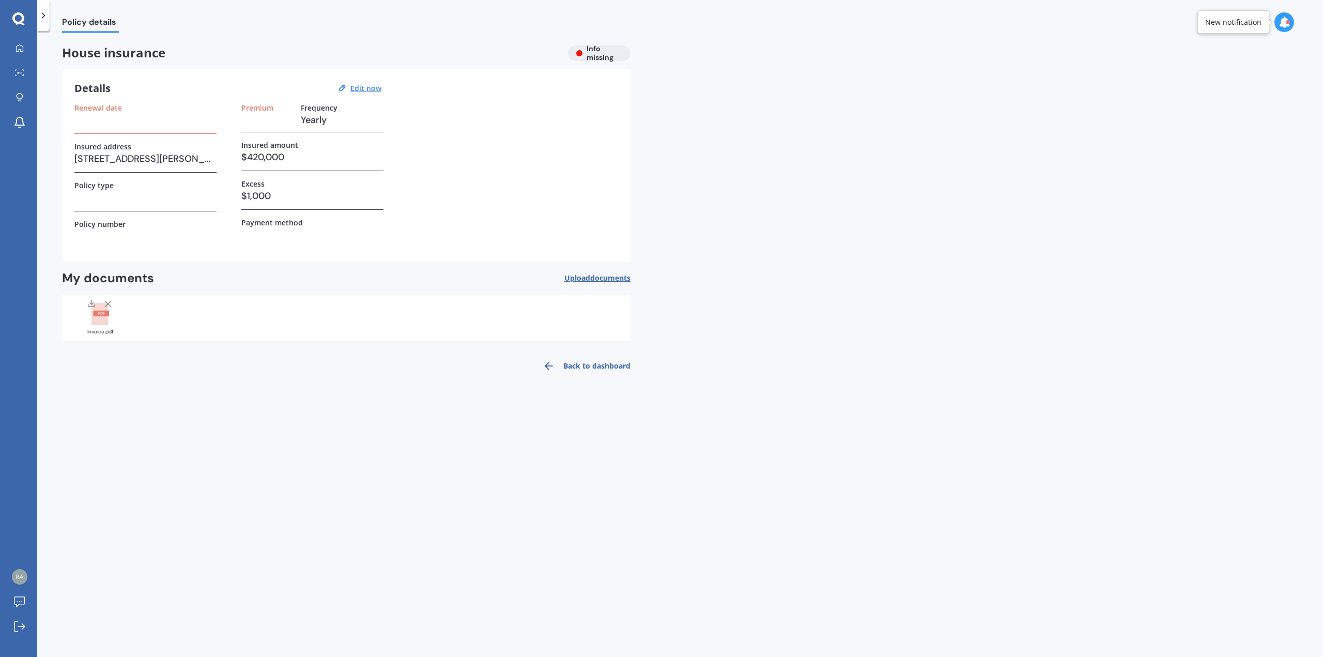
click at [603, 57] on div "House insurance Info missing" at bounding box center [346, 53] width 568 height 16
click at [365, 87] on u "Edit now" at bounding box center [365, 88] width 31 height 10
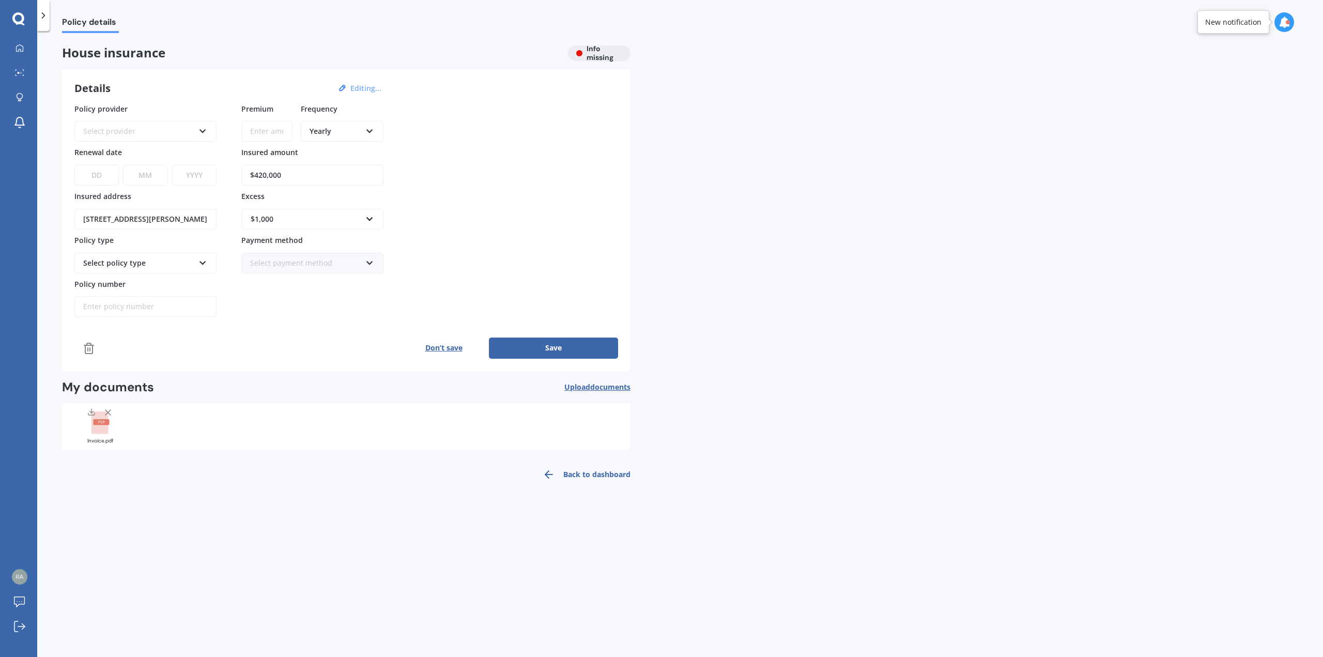
click at [164, 137] on div "Select provider AA AMI AMP ANZ ASB Ando BNZ Co-Operative Bank FMG Initio Kiwiba…" at bounding box center [145, 131] width 142 height 21
click at [148, 204] on span "Tower" at bounding box center [138, 205] width 21 height 10
click at [141, 263] on div "Select policy type" at bounding box center [138, 262] width 111 height 11
click at [137, 299] on div "Premium Cover" at bounding box center [145, 301] width 140 height 19
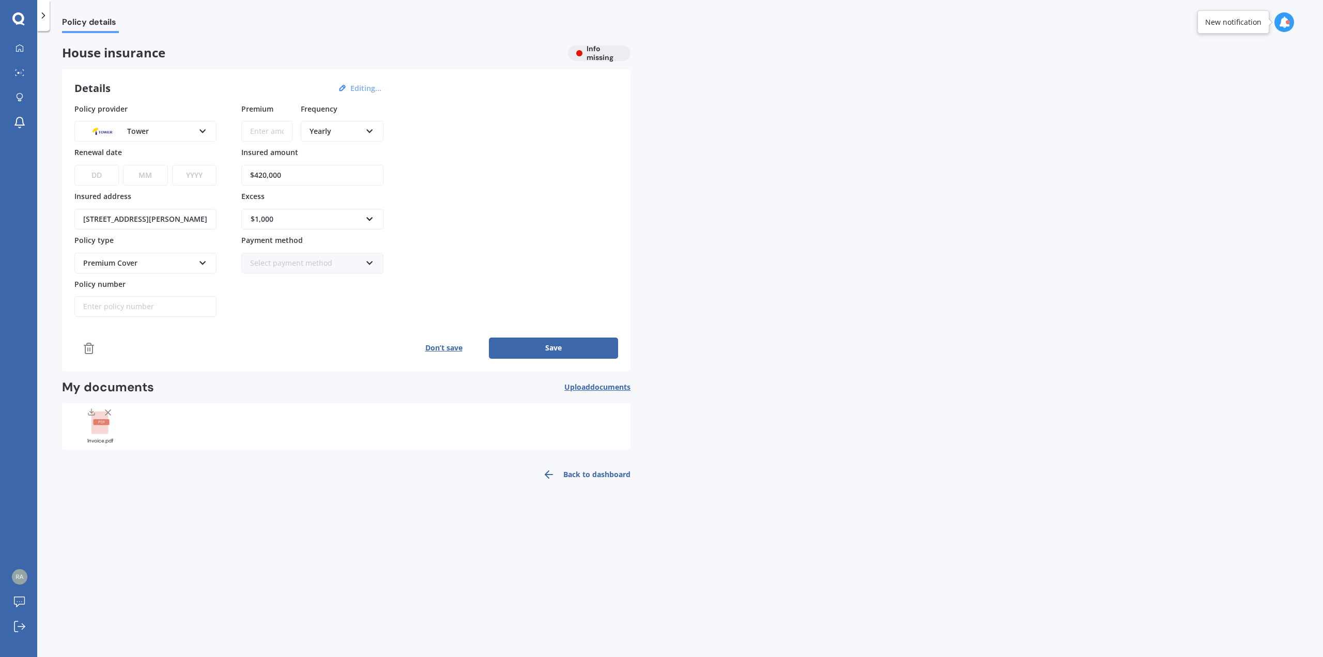
click at [96, 175] on select "DD 01 02 03 04 05 06 07 08 09 10 11 12 13 14 15 16 17 18 19 20 21 22 23 24 25 2…" at bounding box center [96, 175] width 44 height 21
select select "12"
click at [74, 165] on select "DD 01 02 03 04 05 06 07 08 09 10 11 12 13 14 15 16 17 18 19 20 21 22 23 24 25 2…" at bounding box center [96, 175] width 44 height 21
click at [151, 181] on select "MM 01 02 03 04 05 06 07 08 09 10 11 12" at bounding box center [145, 175] width 44 height 21
select select "09"
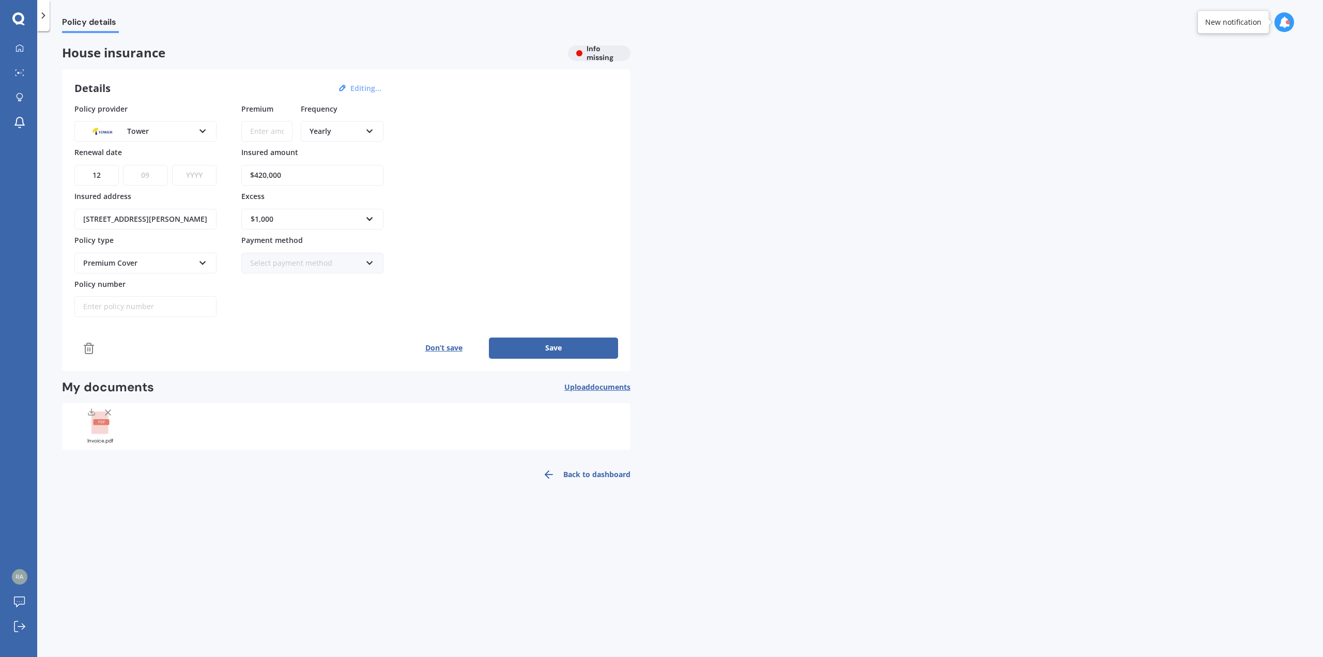
click at [123, 165] on select "MM 01 02 03 04 05 06 07 08 09 10 11 12" at bounding box center [145, 175] width 44 height 21
click at [200, 172] on select "YYYY 2027 2026 2025 2024 2023 2022 2021 2020 2019 2018 2017 2016 2015 2014 2013…" at bounding box center [194, 175] width 44 height 21
select select "2025"
click at [172, 165] on select "YYYY 2027 2026 2025 2024 2023 2022 2021 2020 2019 2018 2017 2016 2015 2014 2013…" at bounding box center [194, 175] width 44 height 21
click at [153, 307] on input "Policy number" at bounding box center [145, 306] width 142 height 21
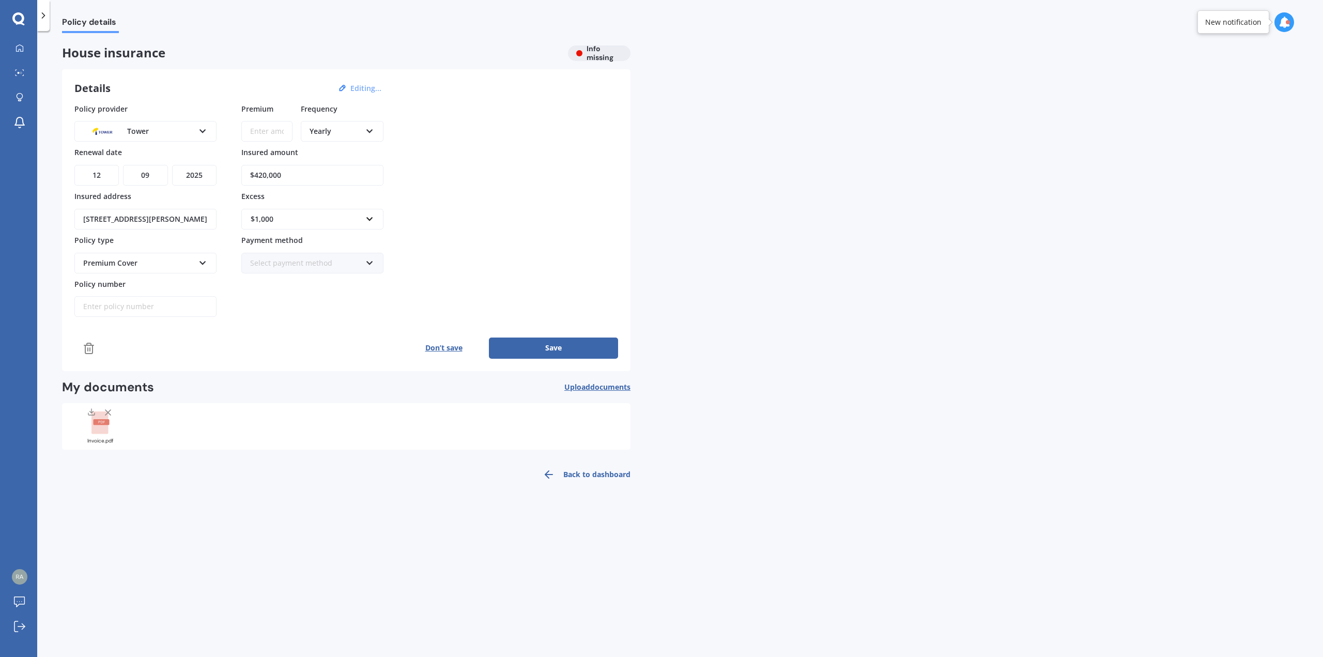
paste input "P00001152431"
type input "P00001152431"
click at [295, 298] on div "Premium Frequency Yearly Yearly Six-Monthly Quarterly Monthly Fortnightly Weekl…" at bounding box center [312, 210] width 142 height 214
click at [290, 268] on div "Select payment method" at bounding box center [305, 262] width 111 height 11
click at [290, 284] on span "Direct debit - bank account" at bounding box center [298, 282] width 94 height 10
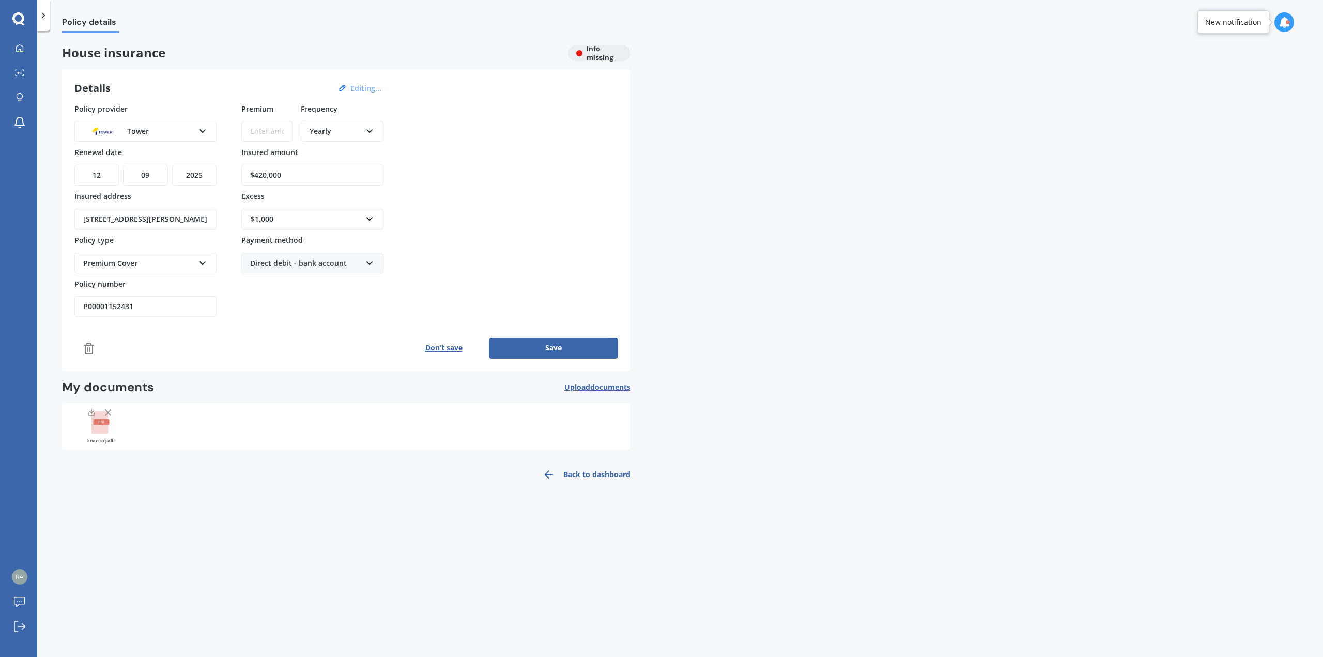
click at [566, 347] on button "Save" at bounding box center [553, 347] width 129 height 21
click at [267, 134] on input "Premium" at bounding box center [266, 131] width 51 height 21
click at [260, 129] on input "Premium" at bounding box center [266, 131] width 51 height 21
type input "$1,385.00"
click at [525, 235] on div "Policy provider Tower AA AMI AMP ANZ ASB Ando BNZ Co-Operative Bank FMG Initio …" at bounding box center [346, 210] width 544 height 214
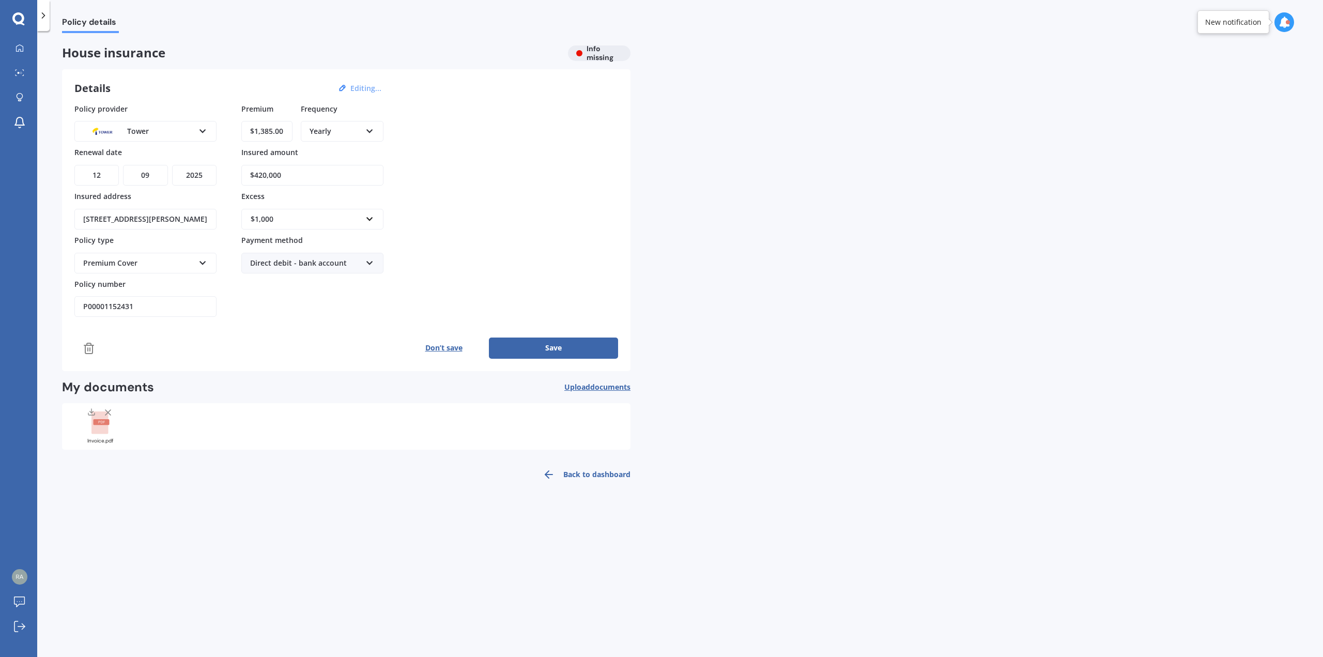
click at [556, 348] on button "Save" at bounding box center [553, 347] width 129 height 21
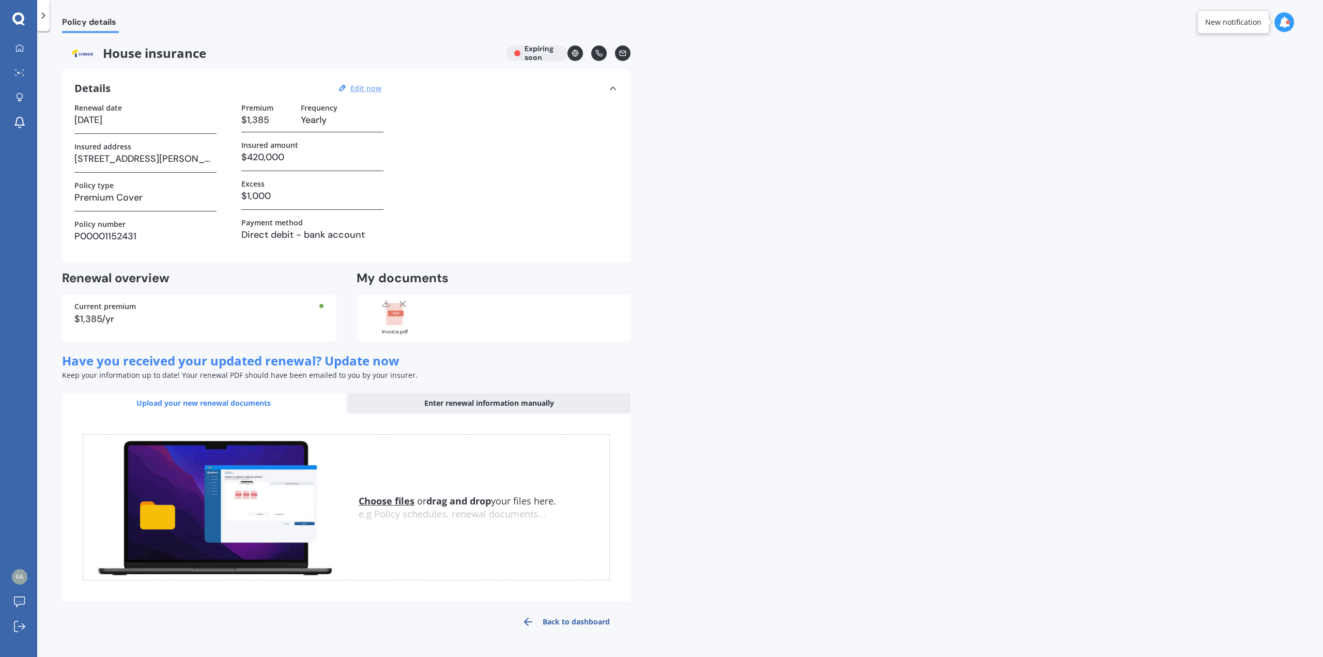
click at [1236, 23] on div "New notification" at bounding box center [1233, 22] width 56 height 10
click at [1283, 26] on icon at bounding box center [1283, 22] width 11 height 11
click at [1206, 70] on div "Ready" at bounding box center [1211, 66] width 18 height 7
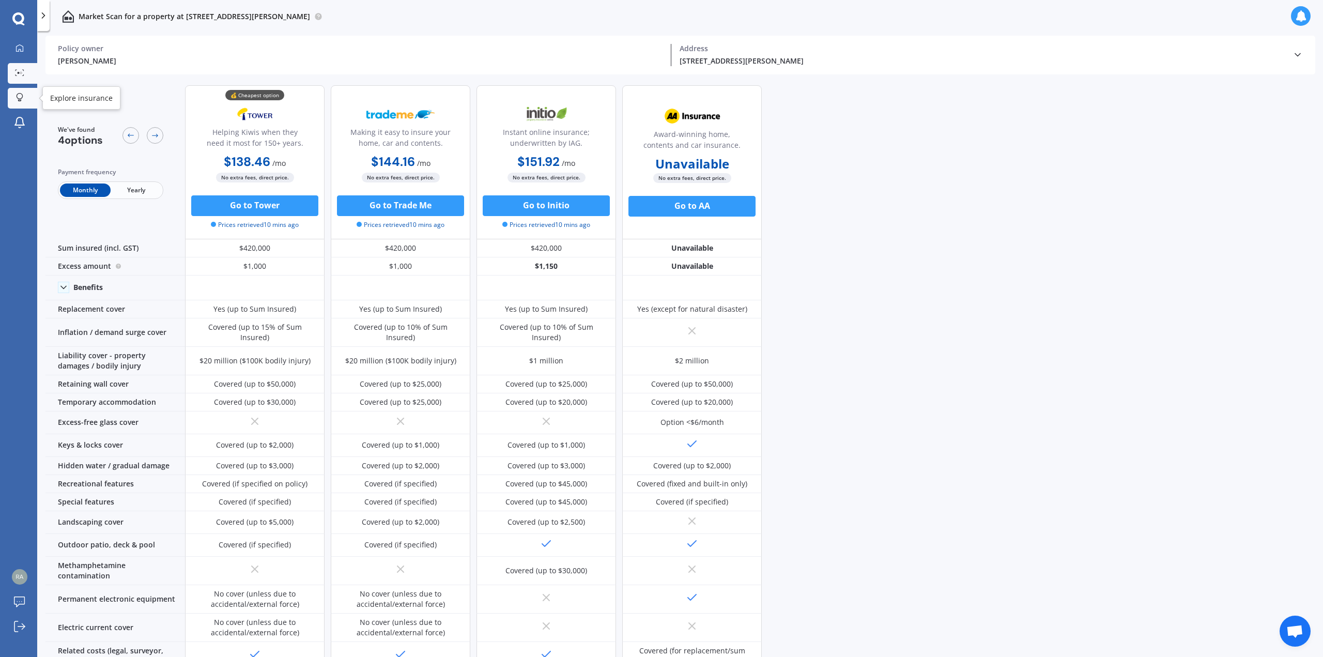
click at [15, 98] on div at bounding box center [20, 98] width 16 height 10
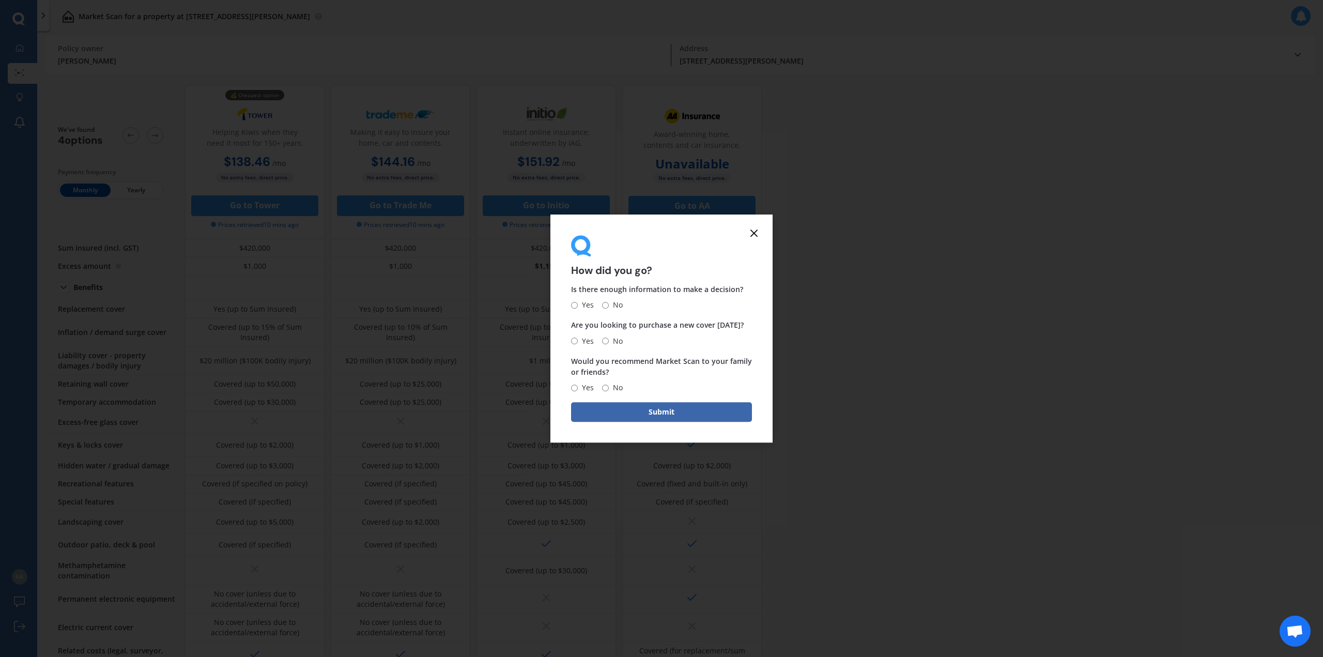
click at [574, 306] on input "Yes" at bounding box center [574, 305] width 7 height 7
radio input "true"
click at [601, 339] on div "Yes No" at bounding box center [597, 341] width 52 height 12
click at [607, 340] on input "No" at bounding box center [605, 340] width 7 height 7
radio input "true"
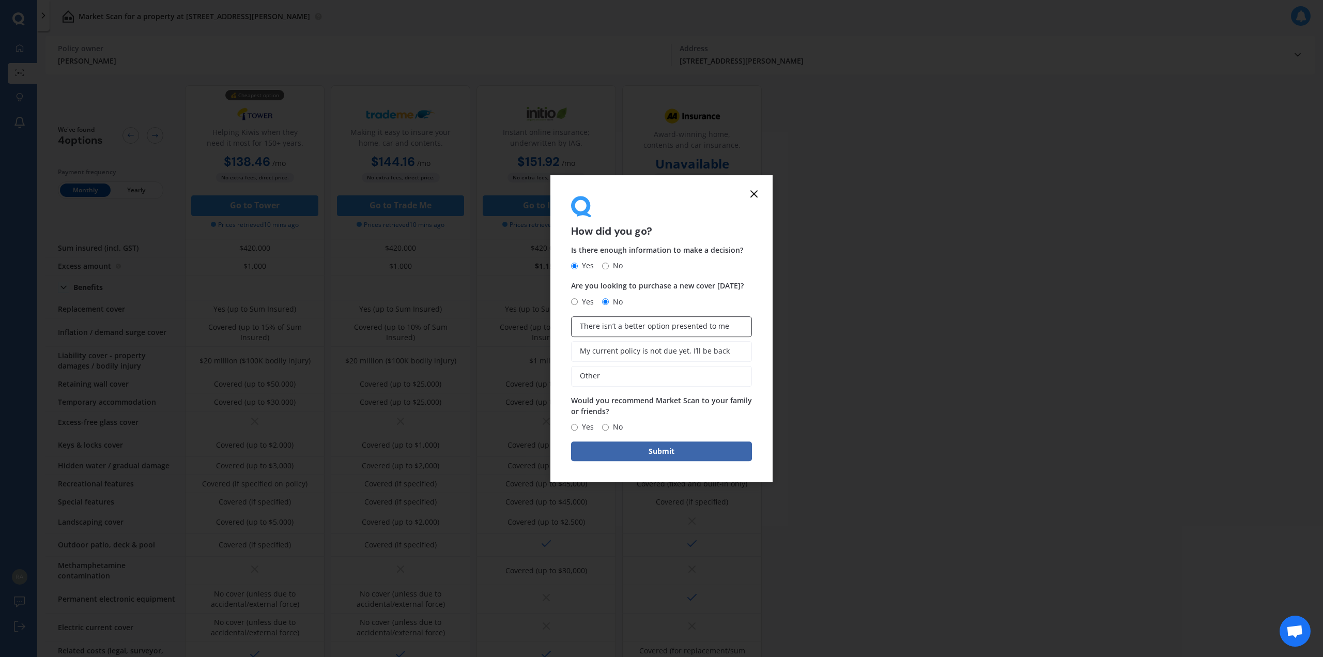
click at [707, 327] on span "There isn’t a better option presented to me" at bounding box center [654, 326] width 149 height 9
click at [0, 0] on input "There isn’t a better option presented to me" at bounding box center [0, 0] width 0 height 0
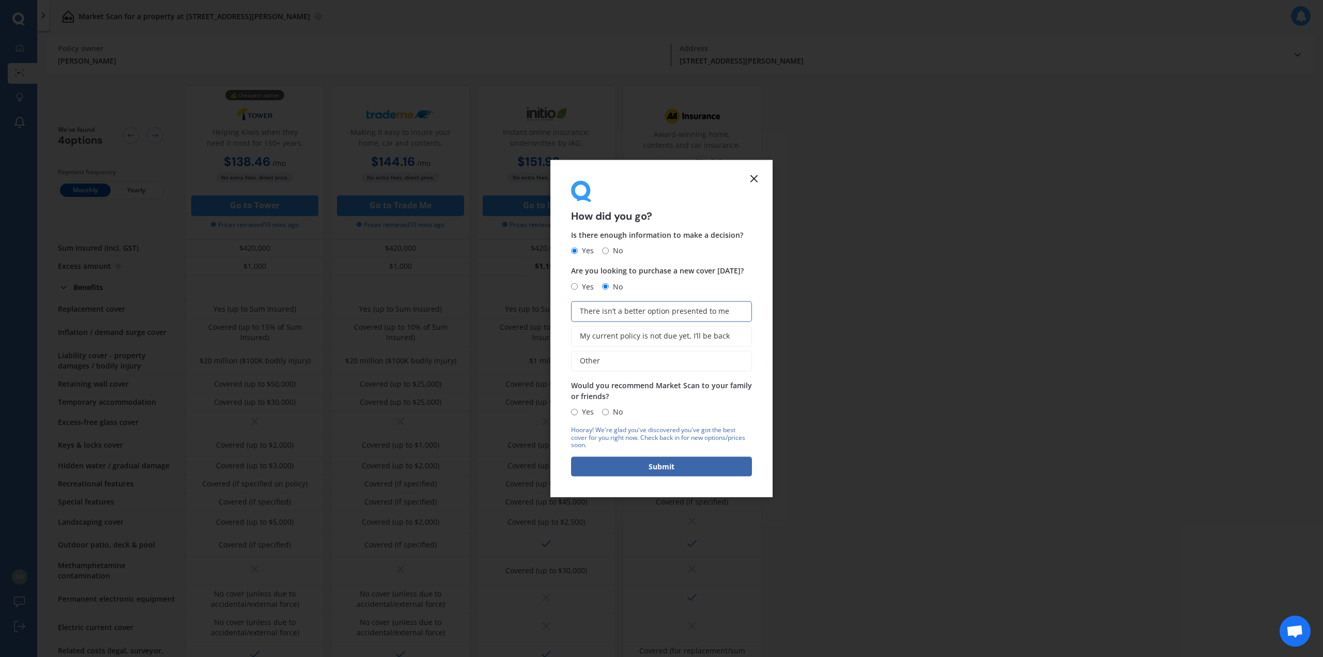
click at [606, 411] on input "No" at bounding box center [605, 411] width 7 height 7
radio input "true"
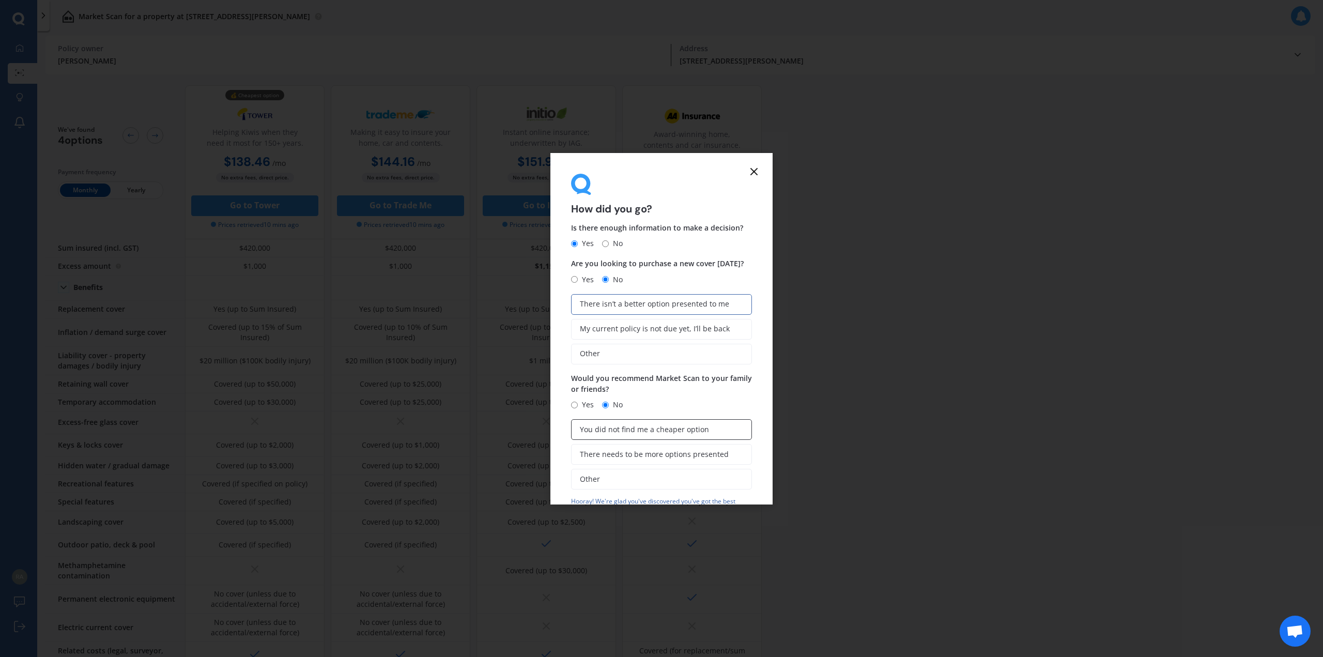
click at [667, 428] on span "You did not find me a cheaper option" at bounding box center [644, 429] width 129 height 9
click at [0, 0] on input "You did not find me a cheaper option" at bounding box center [0, 0] width 0 height 0
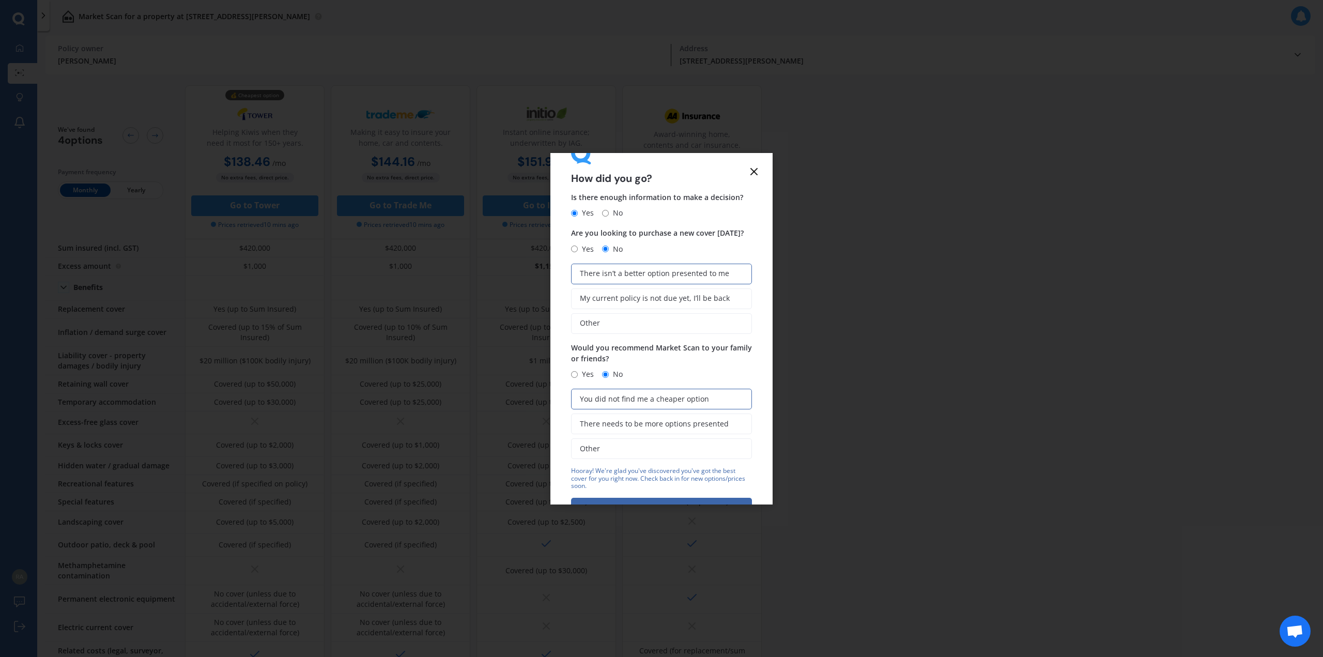
scroll to position [64, 0]
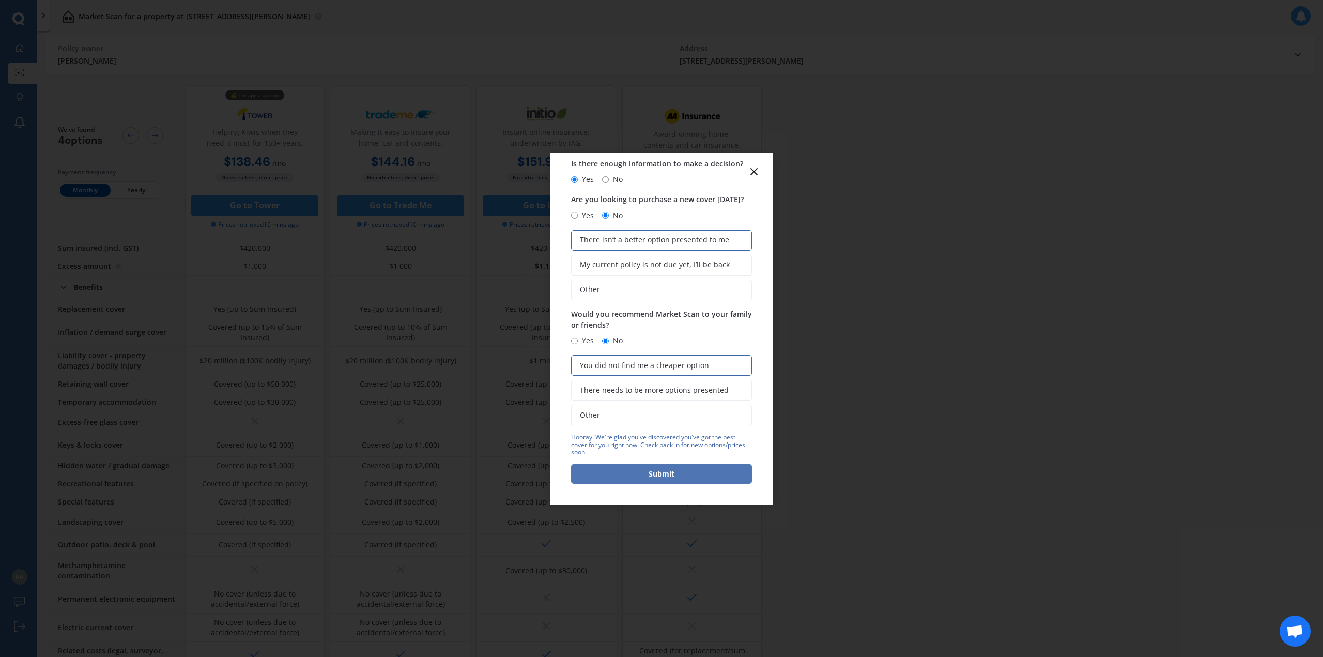
click at [668, 477] on button "Submit" at bounding box center [661, 474] width 181 height 20
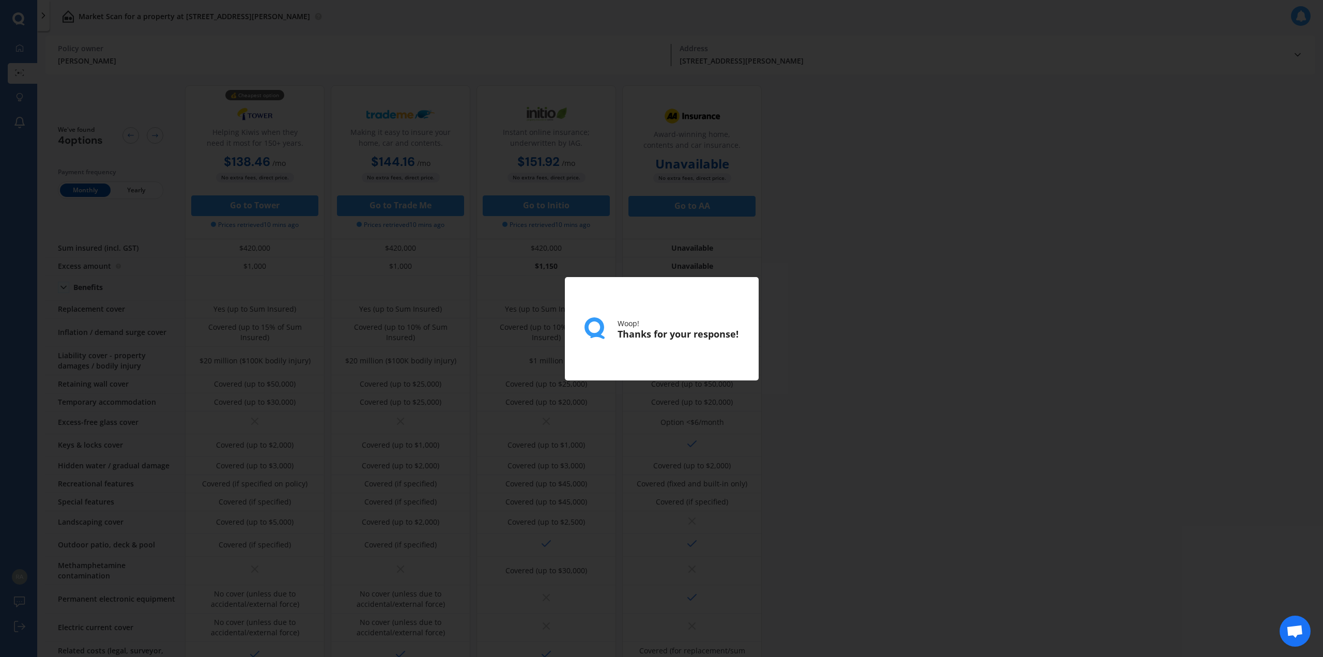
click at [845, 302] on div "Woop! Thanks for your response!" at bounding box center [661, 328] width 1323 height 657
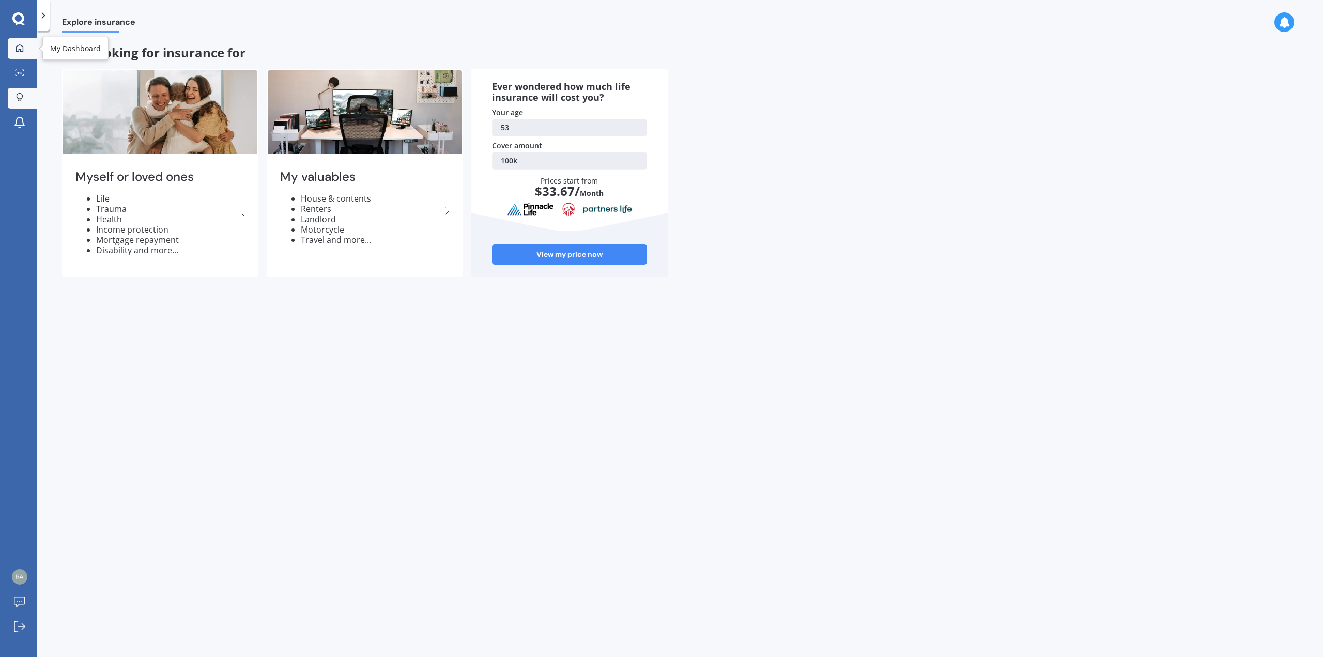
click at [10, 45] on link "My Dashboard" at bounding box center [22, 48] width 29 height 21
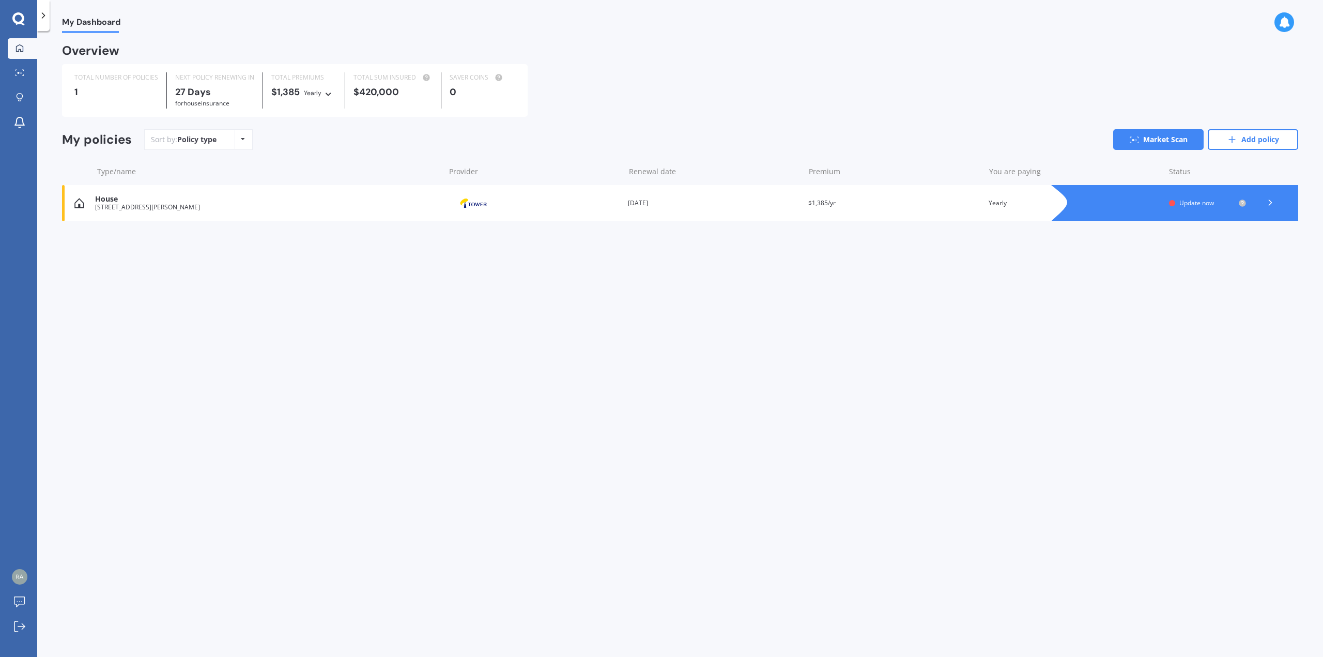
click at [1268, 200] on icon at bounding box center [1270, 202] width 10 height 10
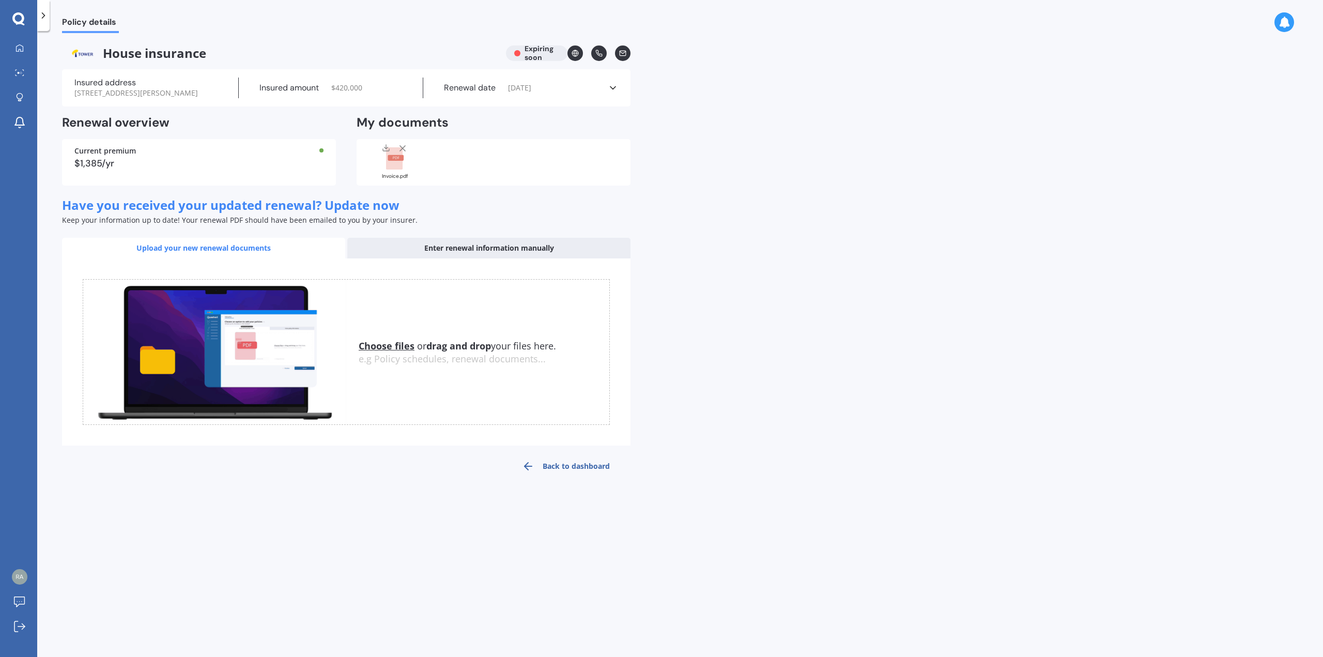
click at [593, 478] on link "Back to dashboard" at bounding box center [565, 466] width 129 height 25
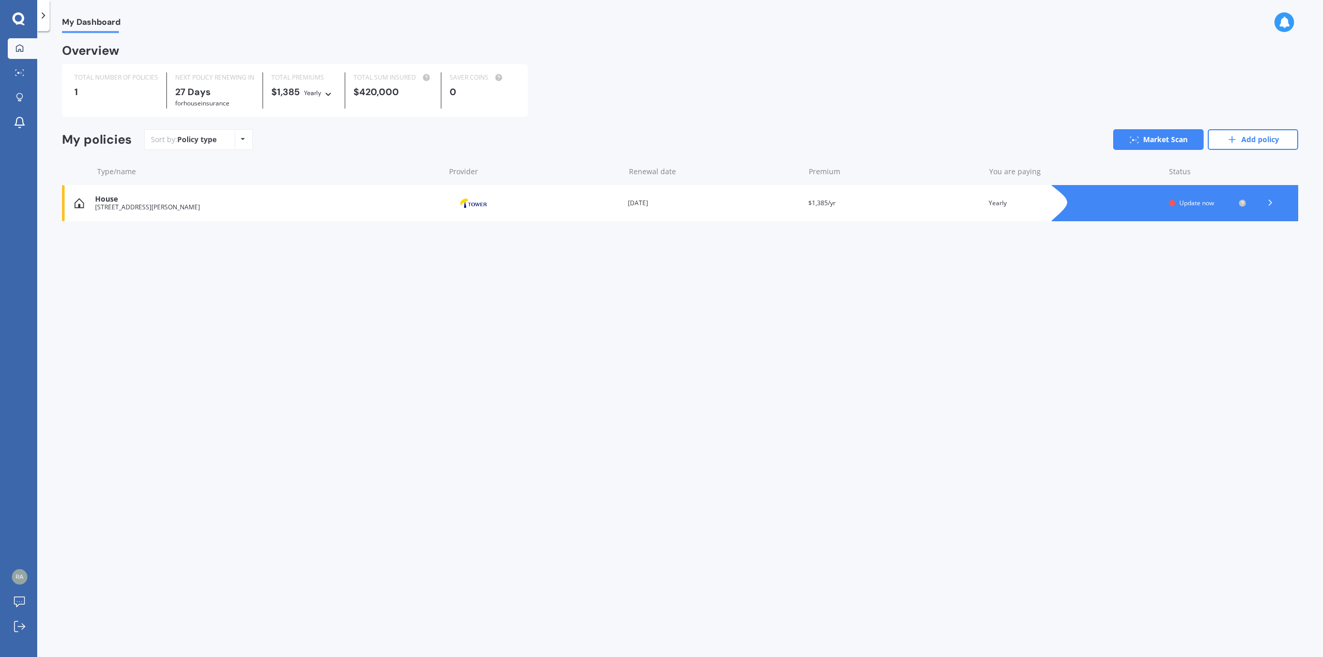
click at [1027, 450] on div "My Dashboard Overview TOTAL NUMBER OF POLICIES 1 NEXT POLICY RENEWING [DATE] fo…" at bounding box center [679, 346] width 1285 height 626
click at [18, 71] on icon at bounding box center [19, 72] width 9 height 7
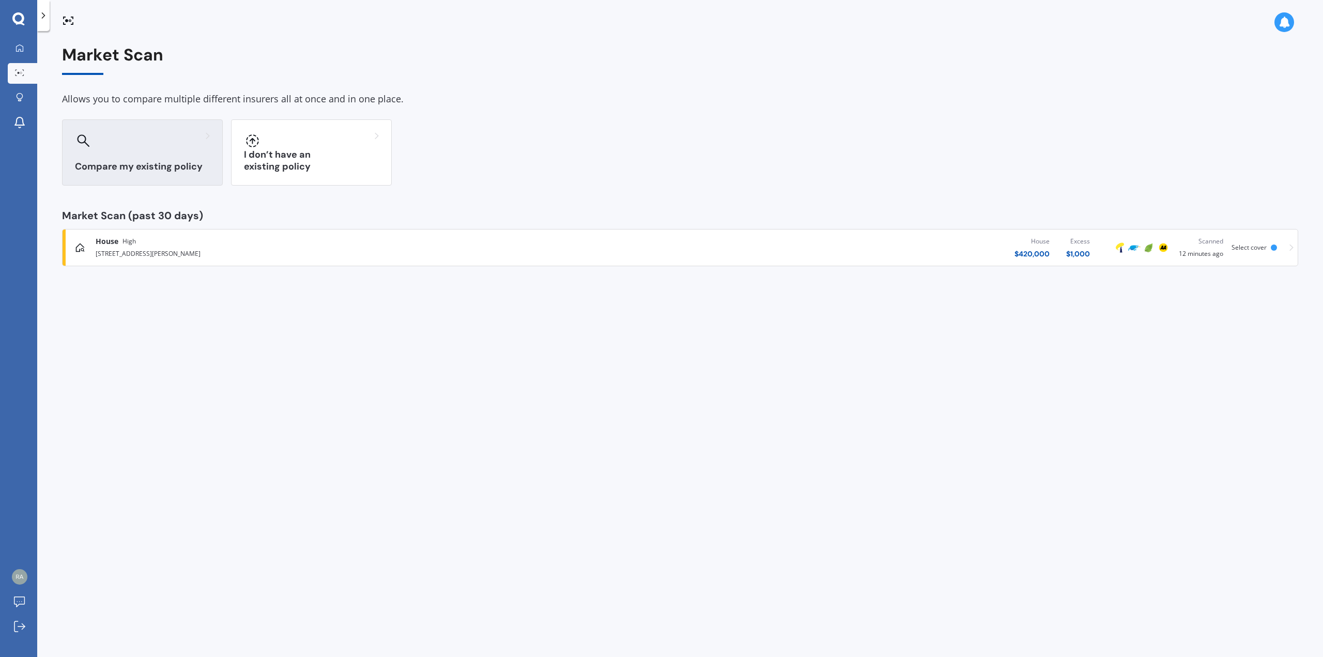
click at [104, 132] on div "Compare my existing policy" at bounding box center [142, 152] width 161 height 66
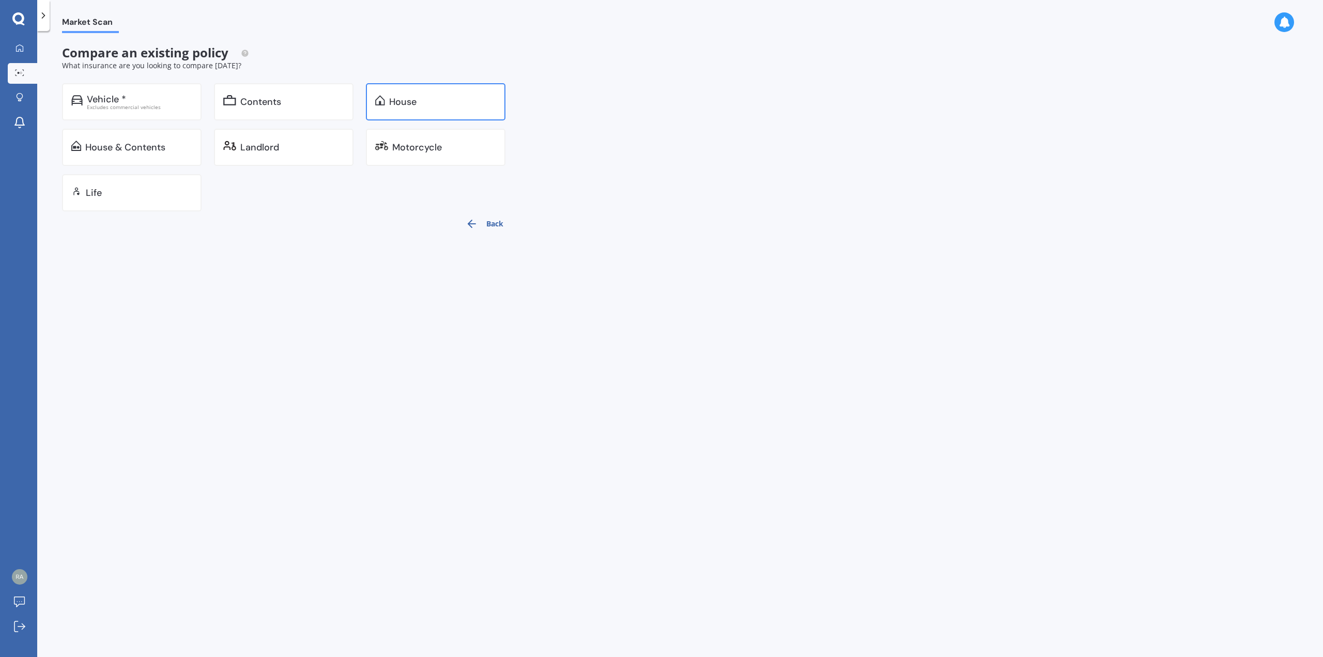
click at [414, 97] on div "House" at bounding box center [402, 102] width 27 height 10
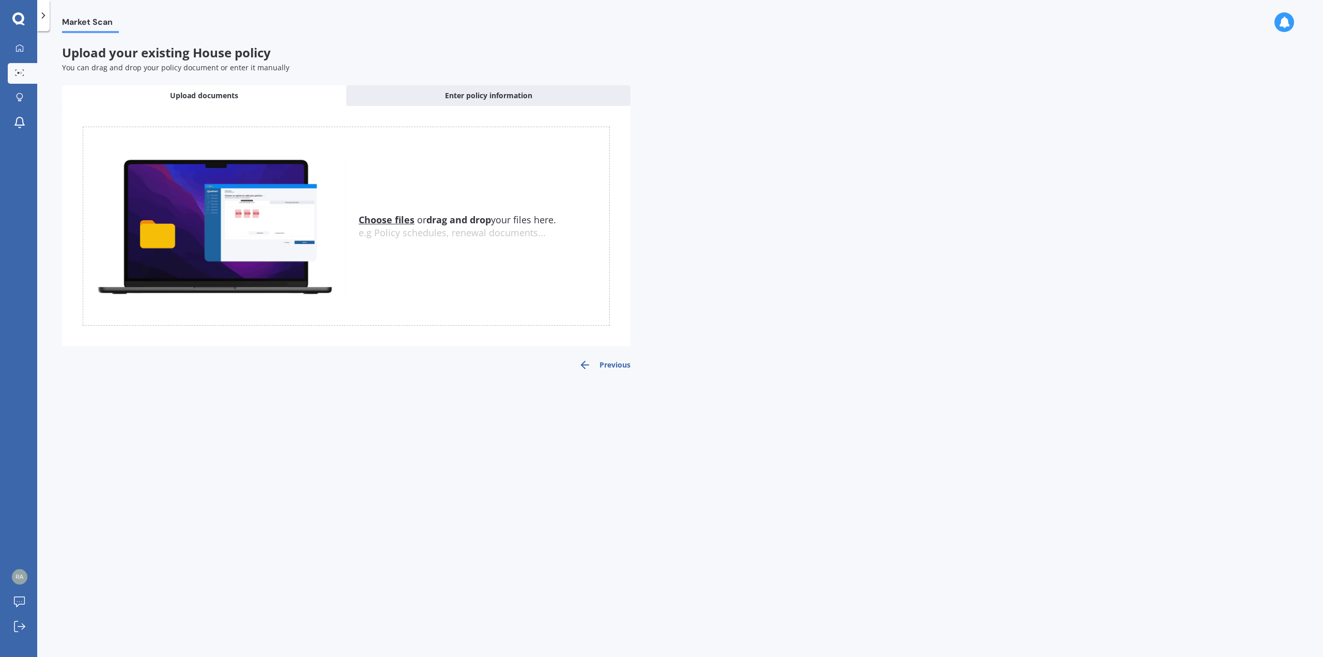
click at [388, 217] on u "Choose files" at bounding box center [387, 219] width 56 height 12
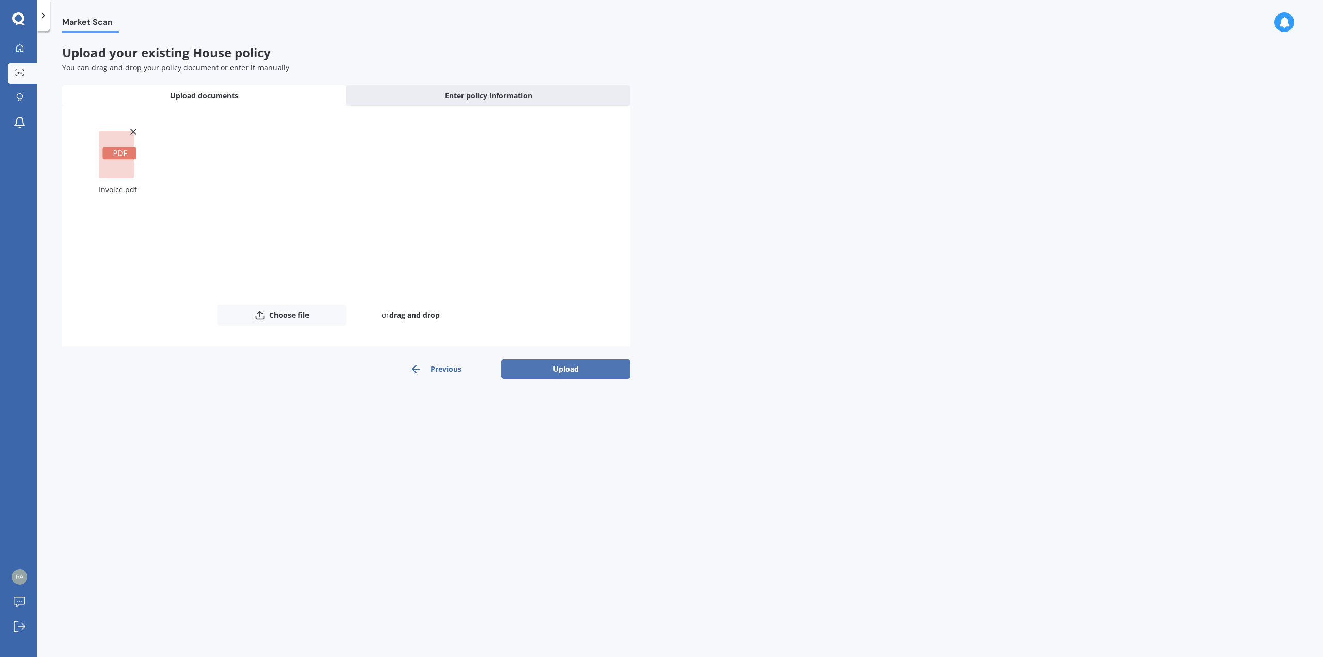
click at [584, 370] on button "Upload" at bounding box center [565, 369] width 129 height 20
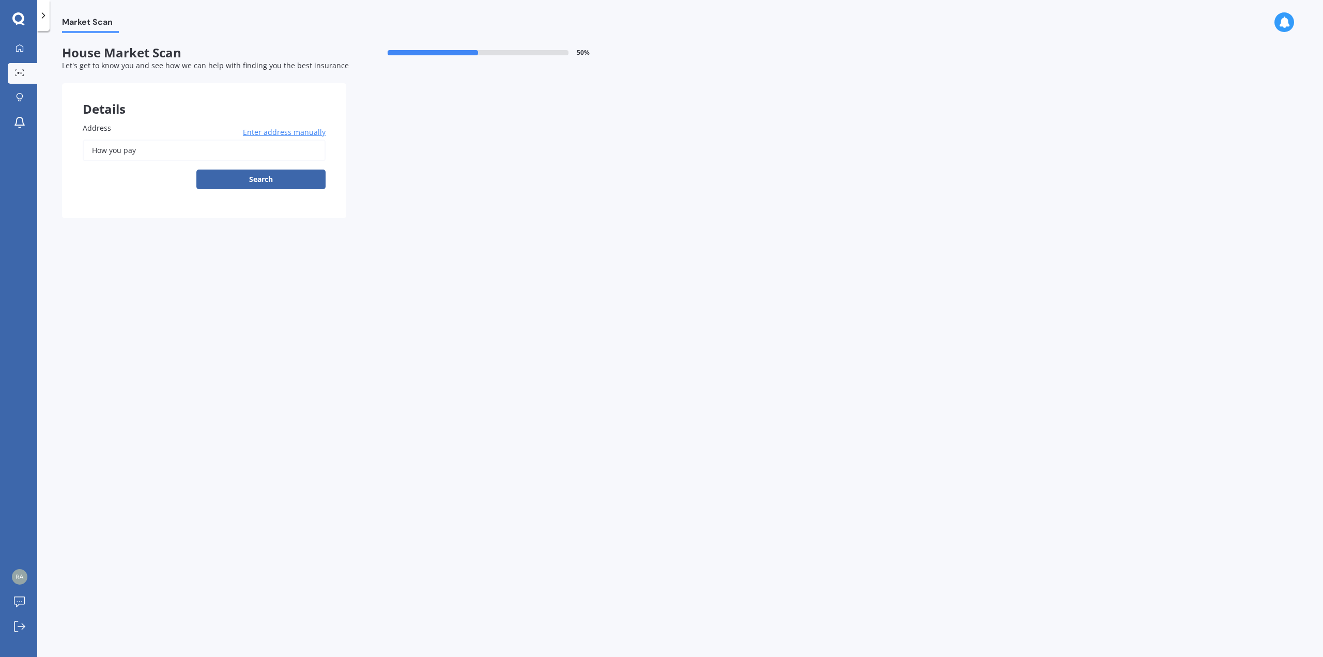
click at [143, 153] on input "How you pay" at bounding box center [204, 151] width 243 height 22
click at [158, 152] on input "How you pay" at bounding box center [204, 151] width 243 height 22
click at [242, 177] on button "Search" at bounding box center [260, 179] width 129 height 20
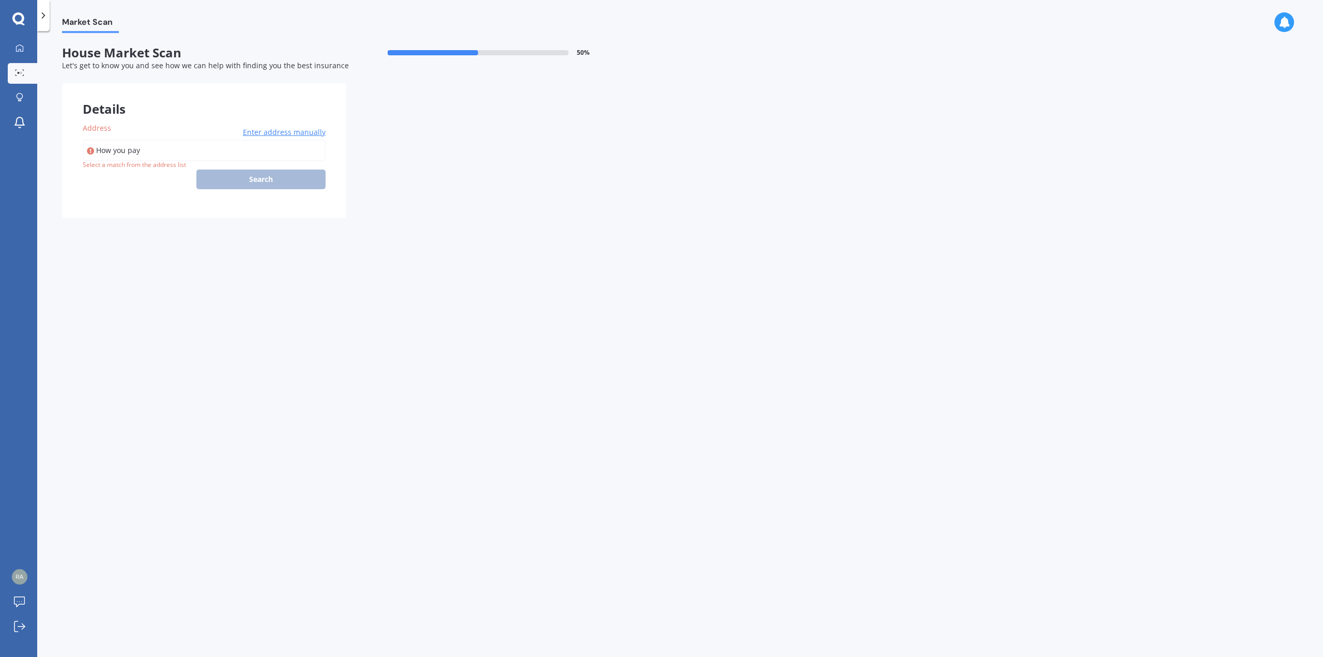
click at [192, 153] on input "How you pay" at bounding box center [204, 151] width 243 height 22
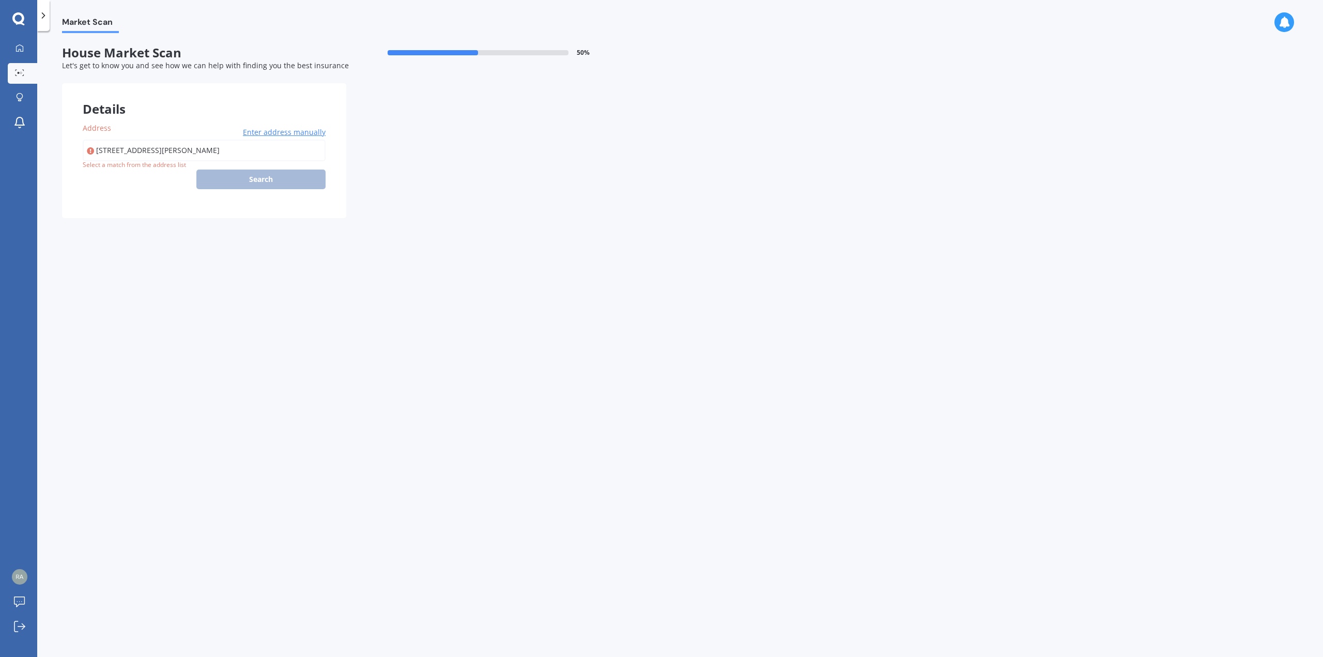
type input "[STREET_ADDRESS][PERSON_NAME]"
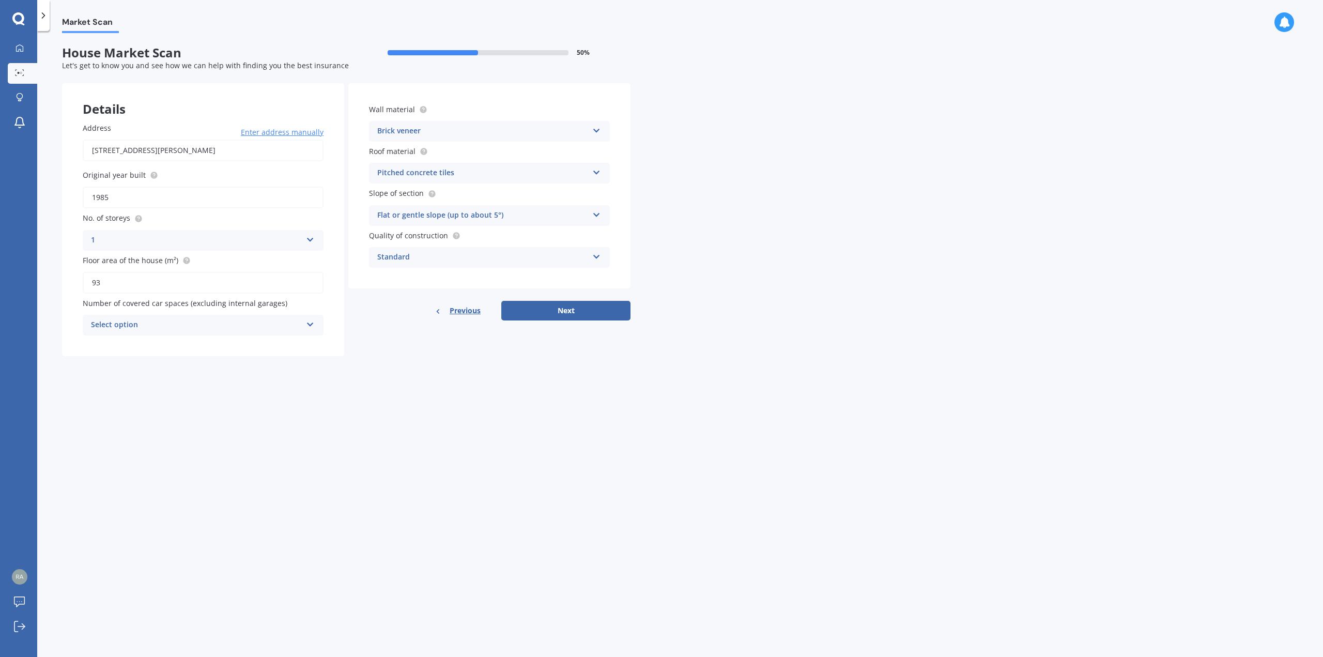
click at [137, 278] on input "93" at bounding box center [203, 283] width 241 height 22
type input "110"
click at [374, 388] on div "Market Scan House Market Scan 50 % Let's get to know you and see how we can hel…" at bounding box center [679, 346] width 1285 height 626
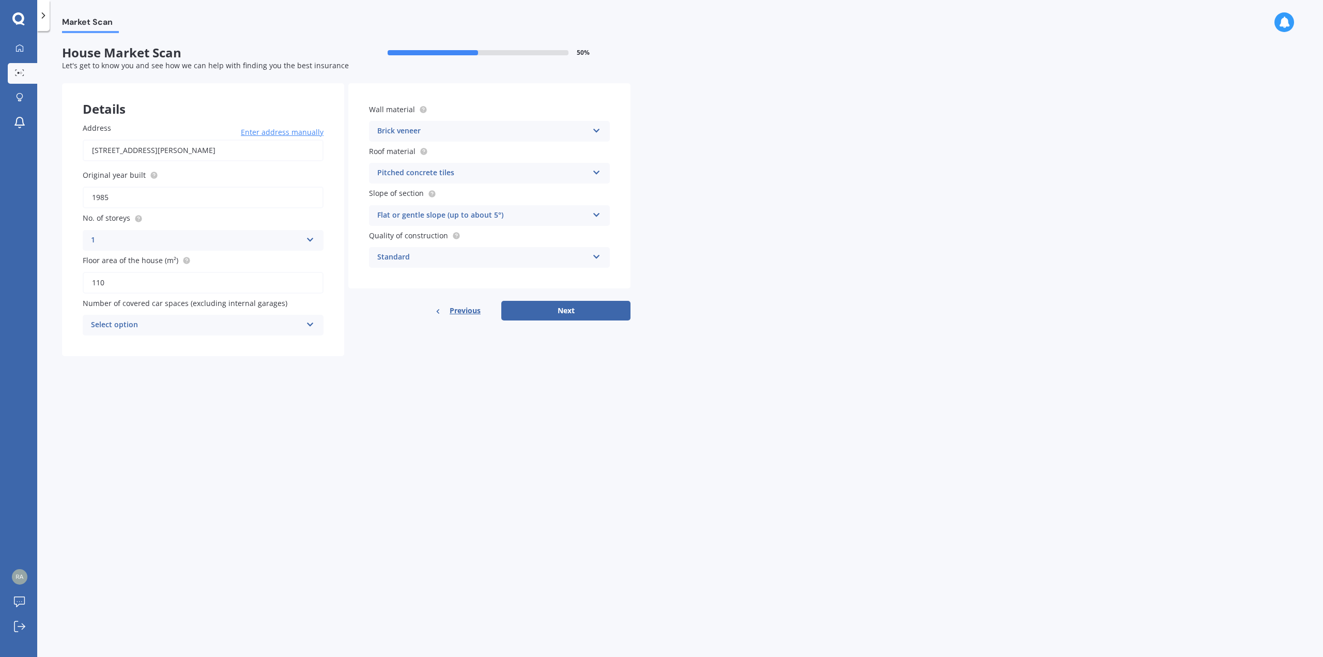
click at [205, 328] on div "Select option" at bounding box center [196, 325] width 211 height 12
click at [138, 361] on div "1" at bounding box center [203, 363] width 240 height 19
click at [367, 352] on div "Details Address [STREET_ADDRESS][PERSON_NAME] Enter address manually Search Ori…" at bounding box center [346, 219] width 568 height 273
click at [547, 311] on button "Next" at bounding box center [565, 311] width 129 height 20
select select "22"
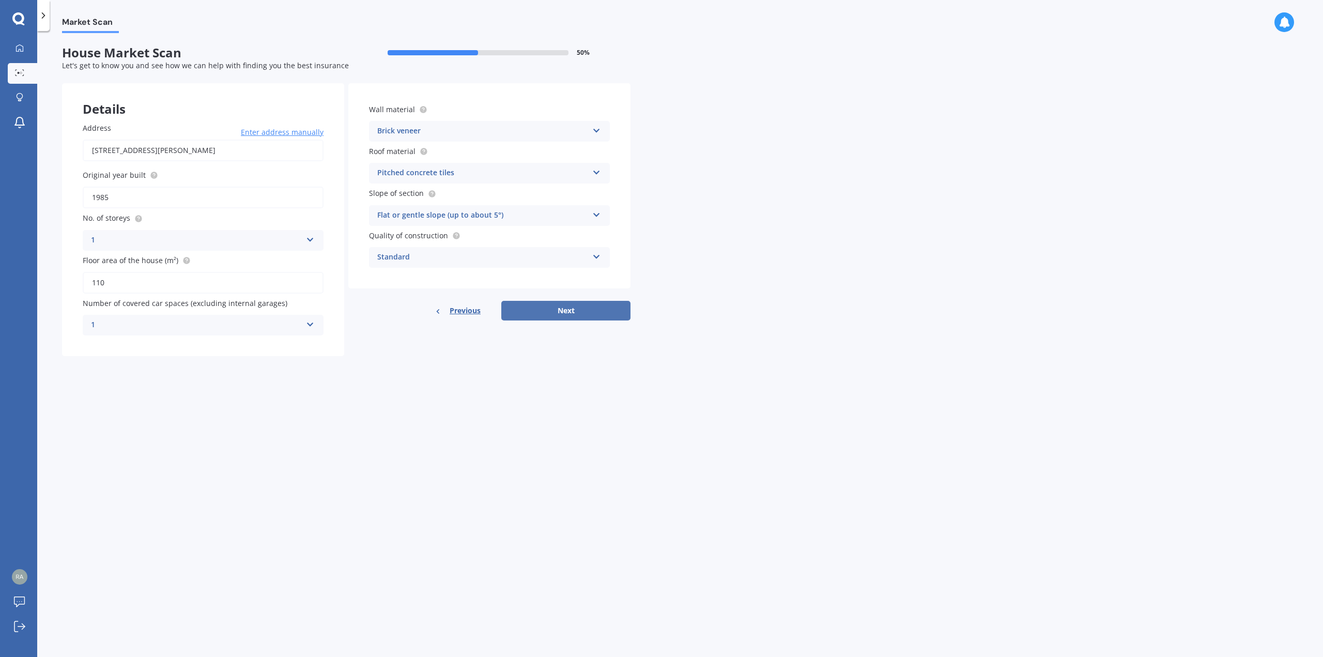
select select "04"
select select "1972"
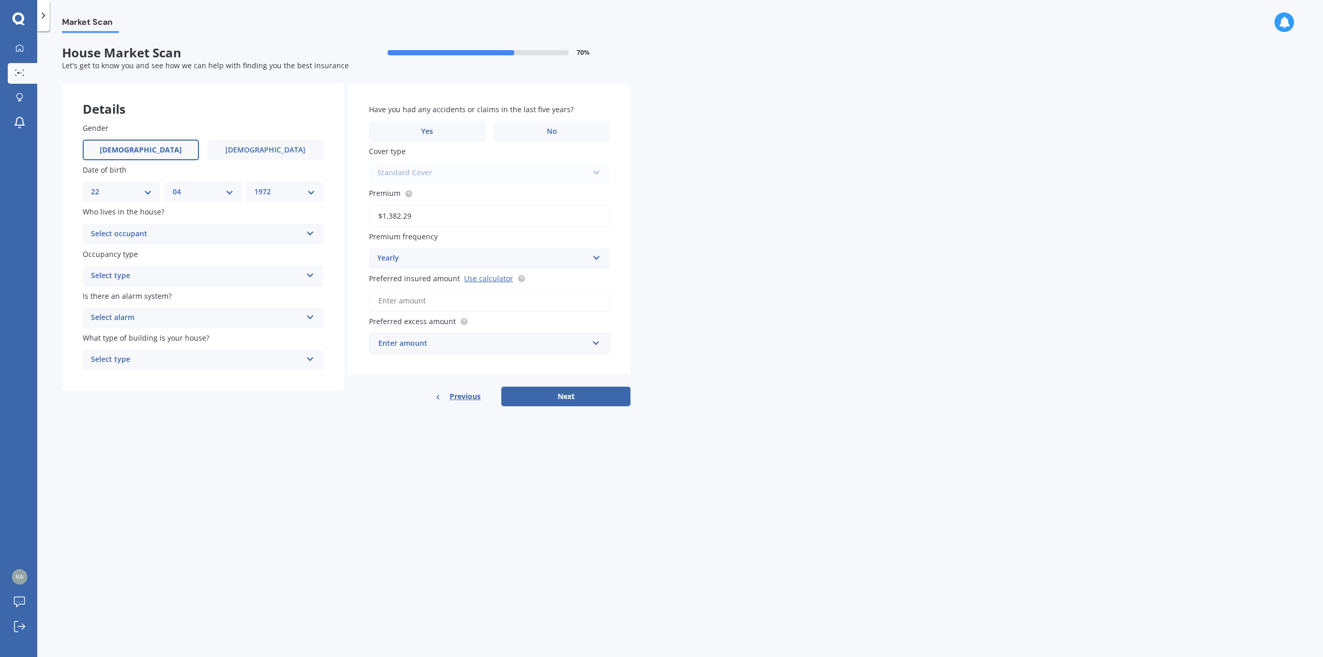
click at [502, 179] on div "Standard Cover Standard Cover Premium Cover Plus" at bounding box center [489, 173] width 241 height 21
click at [494, 169] on div "Standard Cover Standard Cover Premium Cover Plus" at bounding box center [489, 173] width 241 height 21
click at [597, 171] on div "Standard Cover Standard Cover Premium Cover Plus" at bounding box center [489, 173] width 241 height 21
click at [547, 128] on span "No" at bounding box center [552, 131] width 10 height 9
click at [0, 0] on input "No" at bounding box center [0, 0] width 0 height 0
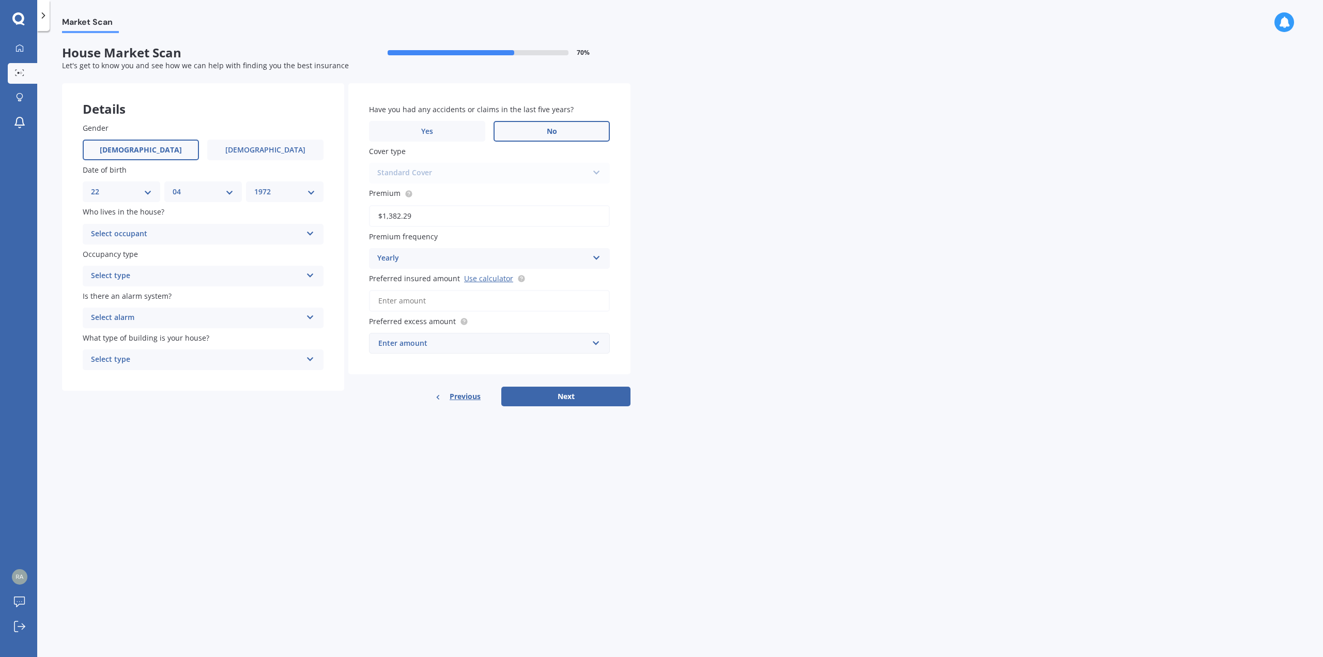
click at [170, 275] on div "Select type" at bounding box center [196, 276] width 211 height 12
click at [160, 295] on div "Permanent" at bounding box center [203, 296] width 240 height 19
click at [157, 316] on div "Select alarm" at bounding box center [196, 318] width 211 height 12
click at [147, 358] on span "Yes, not monitored" at bounding box center [125, 356] width 68 height 10
click at [147, 358] on div "Select type" at bounding box center [196, 359] width 211 height 12
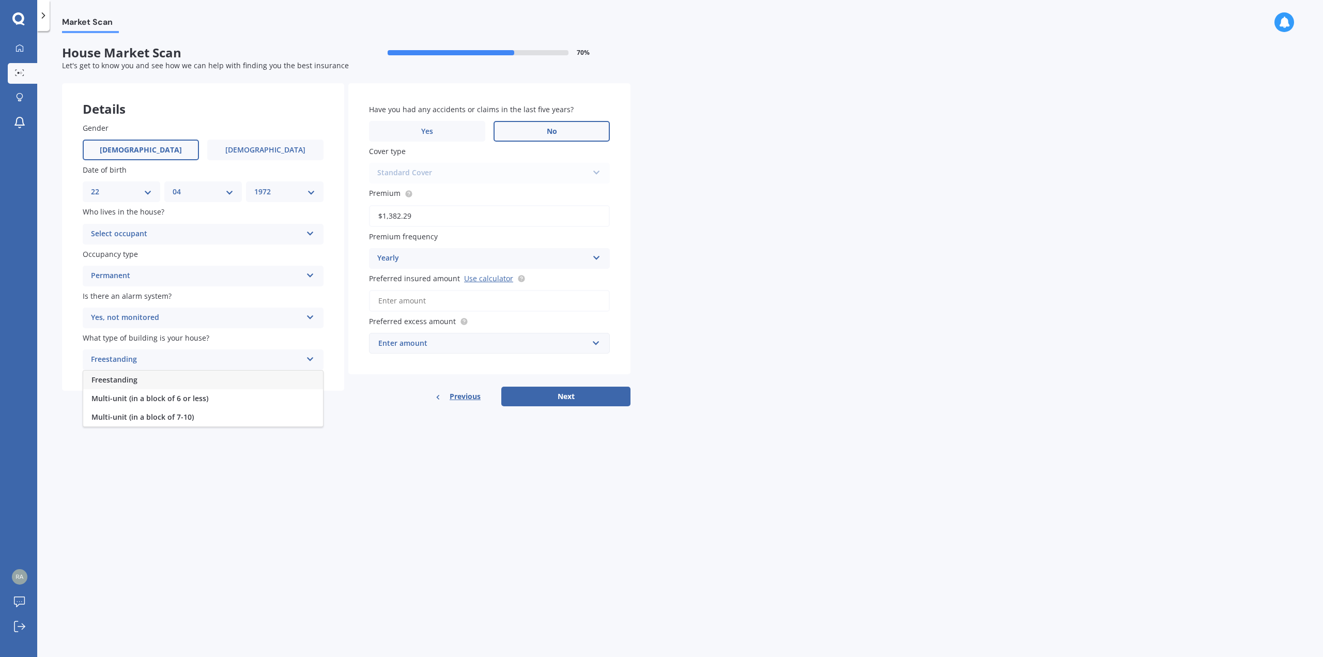
click at [138, 379] on div "Freestanding" at bounding box center [203, 379] width 240 height 19
click at [484, 302] on input "Preferred insured amount Use calculator" at bounding box center [489, 301] width 241 height 22
type input "$420,000"
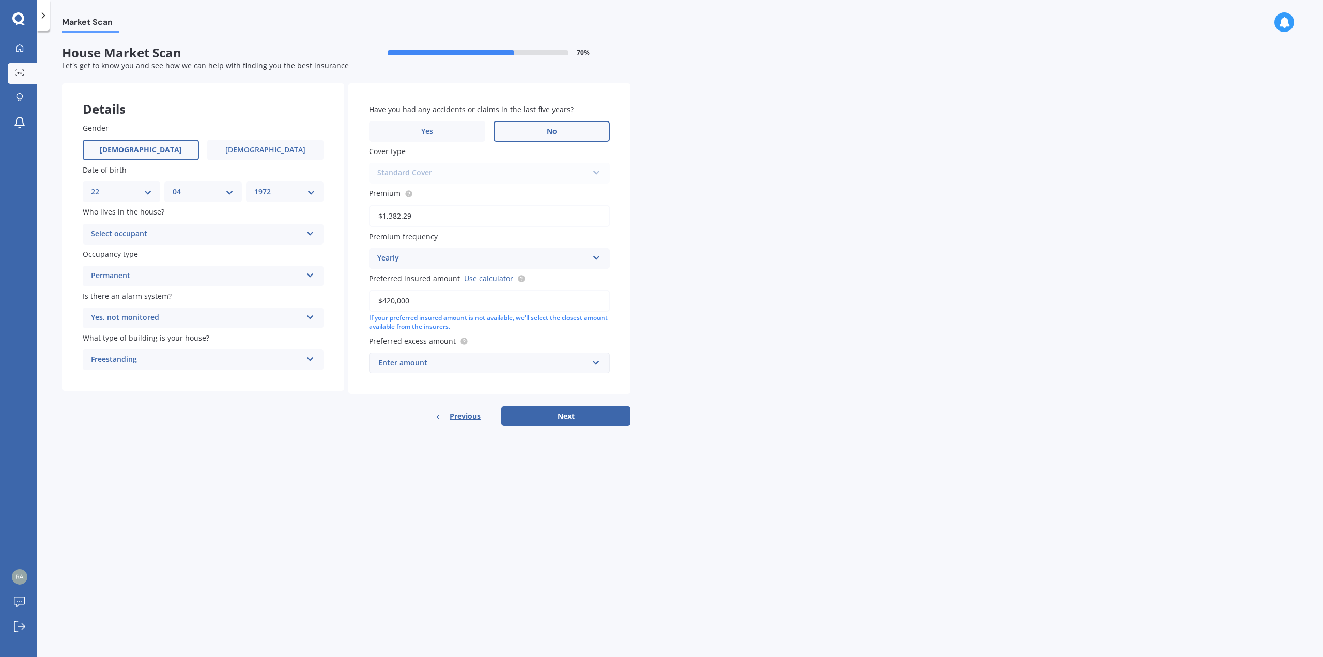
click at [444, 364] on div "Enter amount" at bounding box center [483, 362] width 210 height 11
click at [390, 456] on span "$1,000" at bounding box center [389, 459] width 23 height 10
click at [551, 428] on button "Next" at bounding box center [565, 427] width 129 height 20
click at [180, 237] on div "Select occupant" at bounding box center [199, 233] width 206 height 11
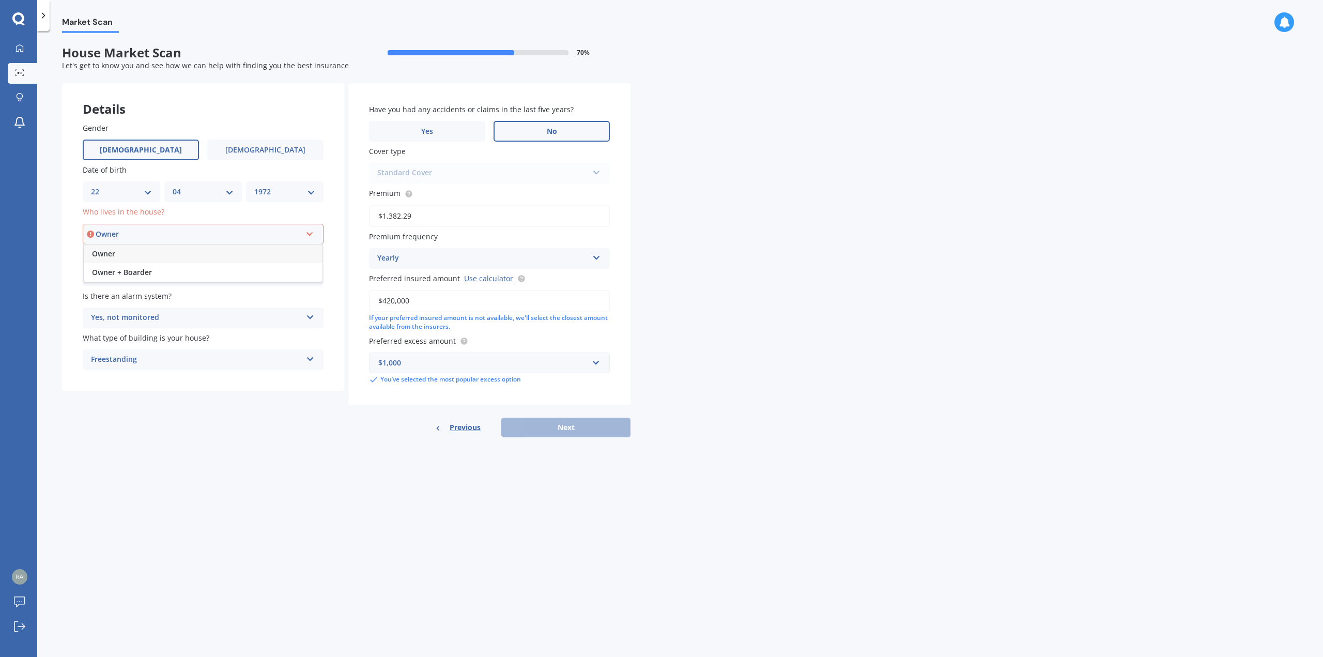
click at [107, 257] on span "Owner" at bounding box center [103, 254] width 23 height 10
click at [579, 427] on button "Next" at bounding box center [565, 427] width 129 height 20
select select "22"
select select "04"
select select "1972"
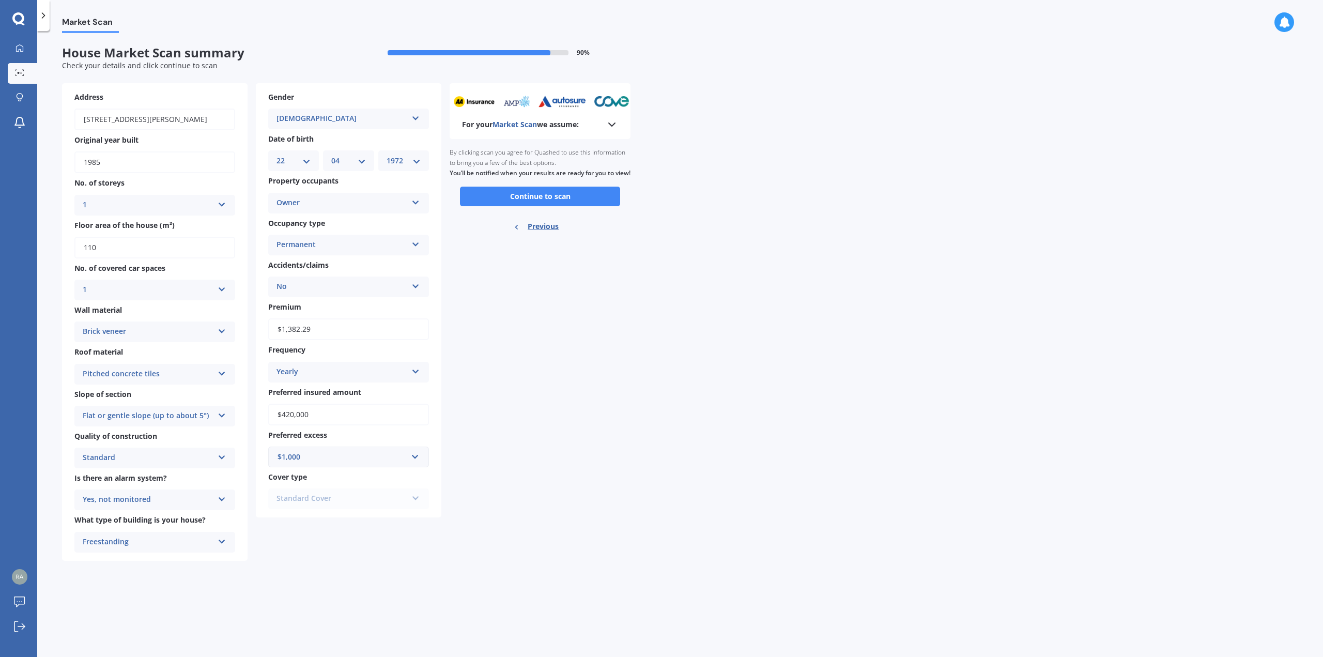
click at [187, 161] on input "1985" at bounding box center [154, 162] width 161 height 22
type input "1988"
click at [596, 355] on div "For your Market Scan we assume: Ready to go By clicking scan you agree for Quas…" at bounding box center [540, 321] width 181 height 477
click at [328, 501] on div "Standard Cover Standard Cover Premium Cover Plus" at bounding box center [348, 498] width 161 height 21
click at [342, 497] on div "Standard Cover Standard Cover Premium Cover Plus" at bounding box center [348, 498] width 161 height 21
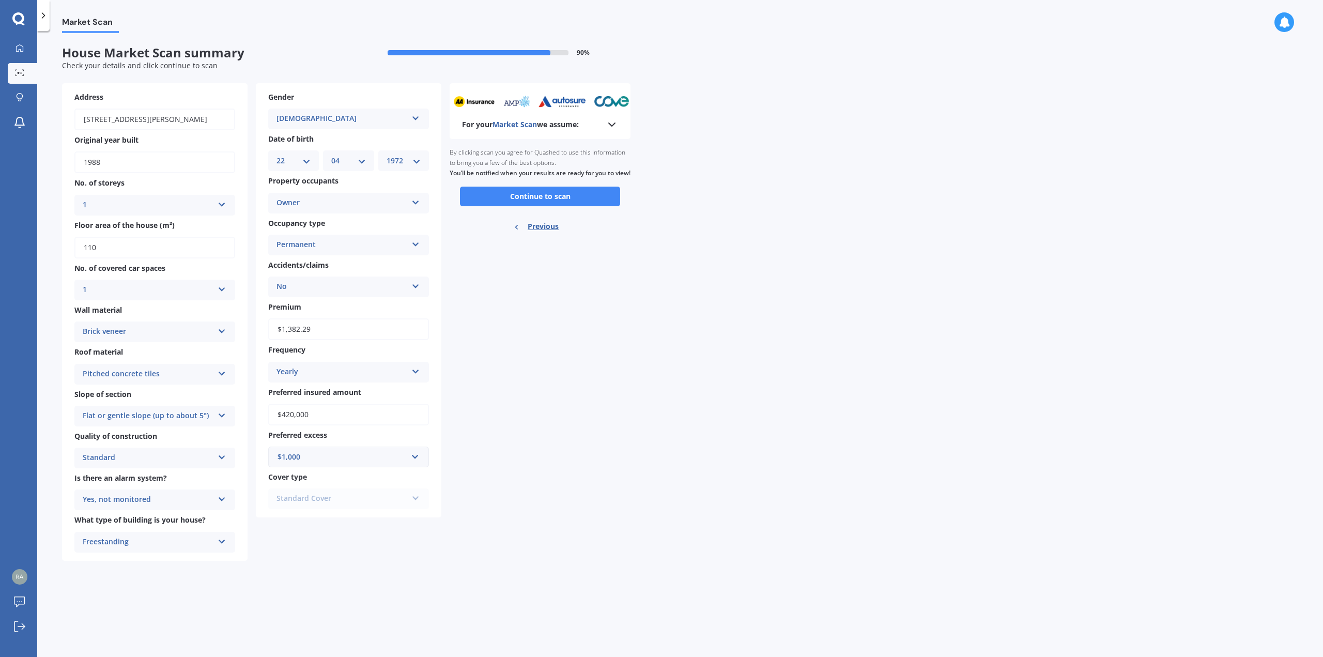
click at [288, 485] on div "Cover type Standard Cover Standard Cover Premium Cover Plus" at bounding box center [348, 490] width 161 height 38
click at [422, 489] on div "Standard Cover Standard Cover Premium Cover Plus" at bounding box center [348, 498] width 161 height 21
click at [547, 205] on button "Continue to scan" at bounding box center [540, 197] width 160 height 20
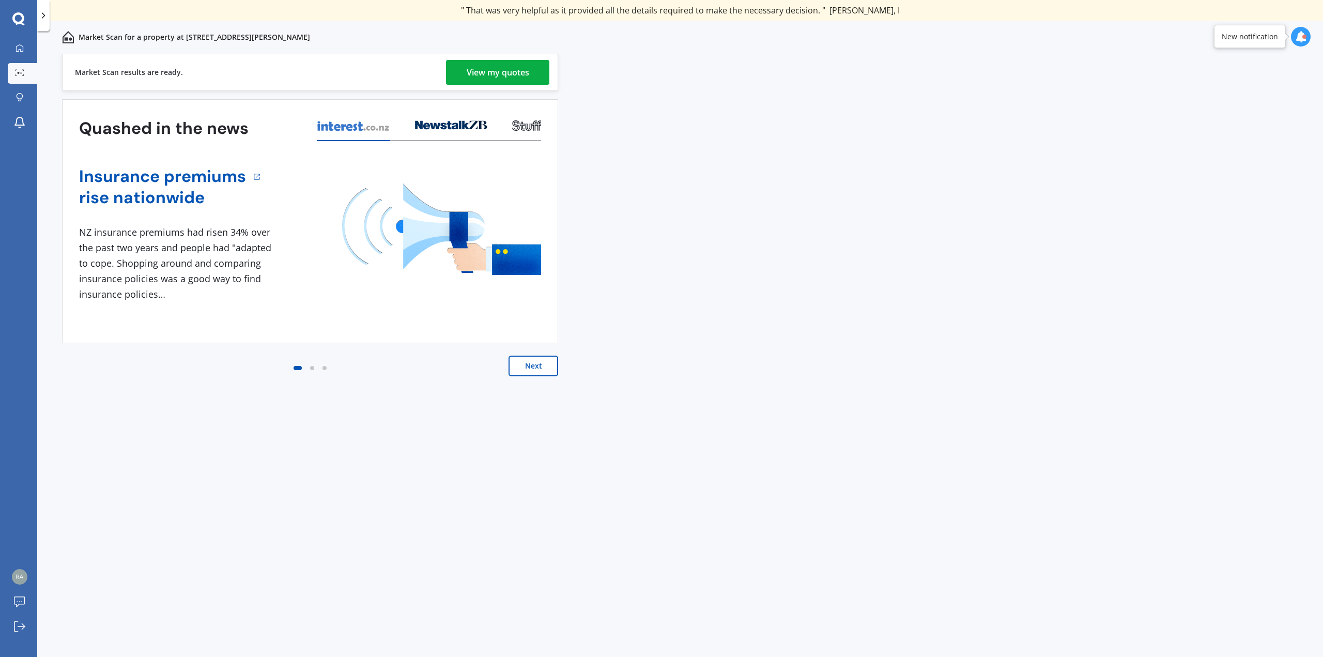
click at [500, 67] on div "View my quotes" at bounding box center [498, 72] width 63 height 25
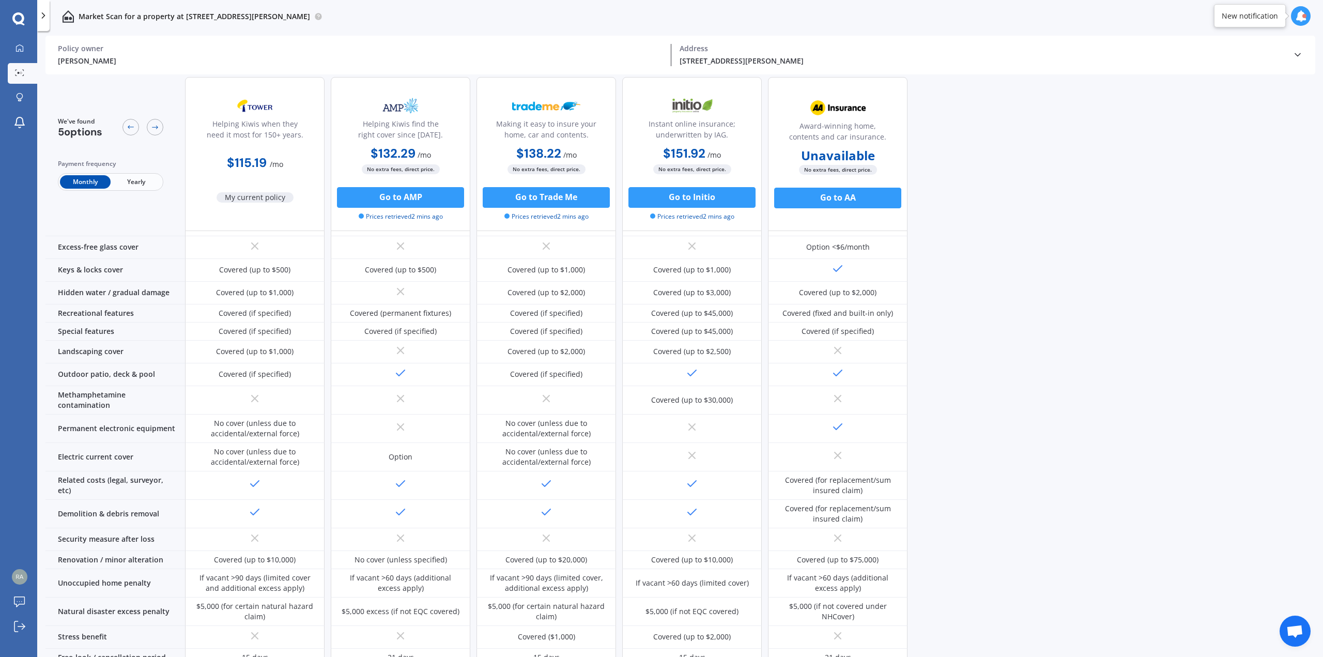
scroll to position [207, 0]
